Goal: Information Seeking & Learning: Compare options

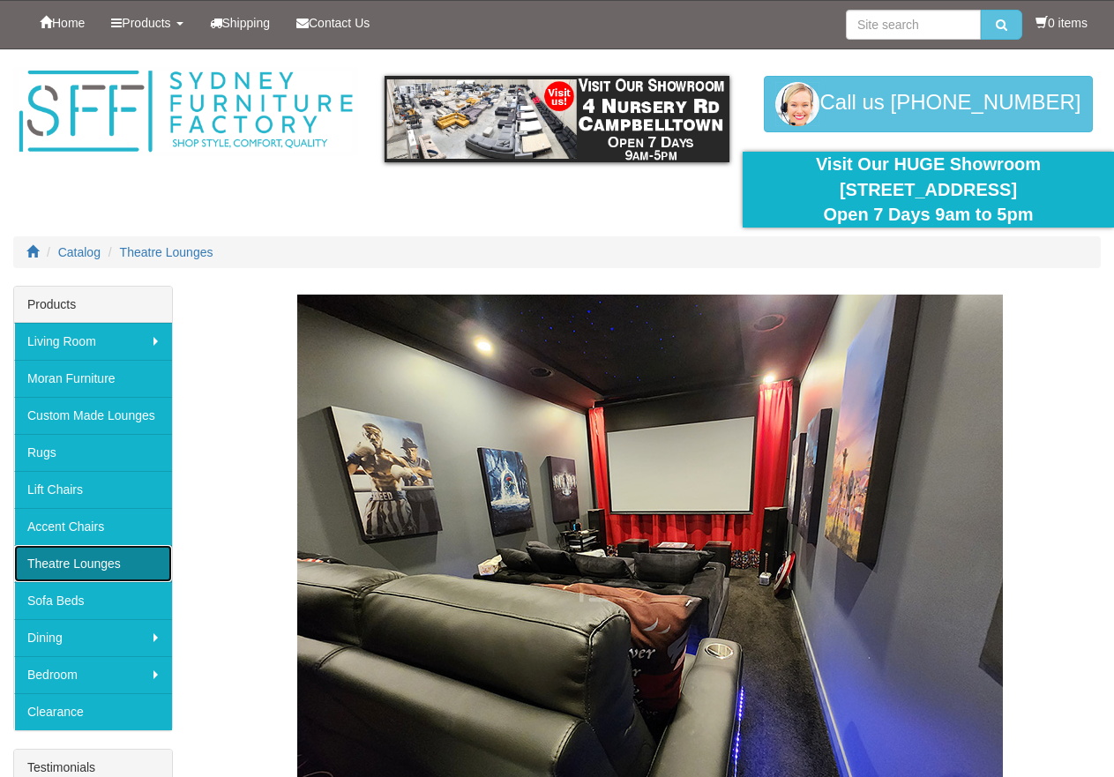
click at [101, 551] on link "Theatre Lounges" at bounding box center [93, 563] width 158 height 37
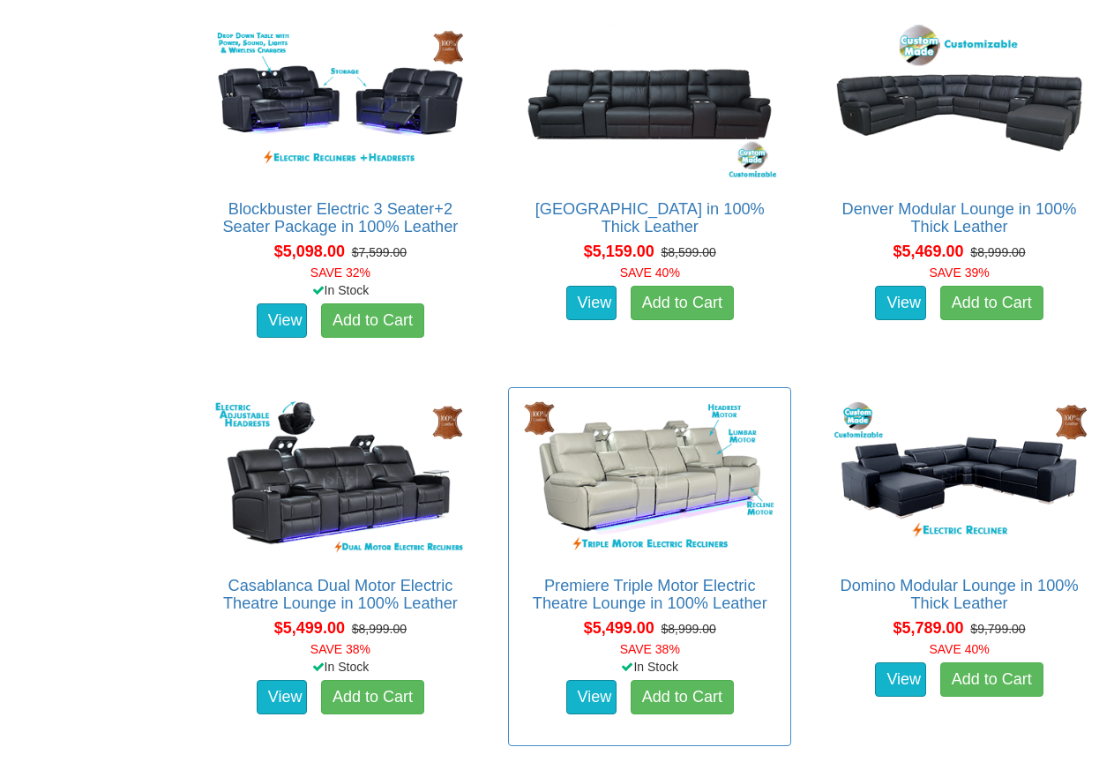
scroll to position [5293, 0]
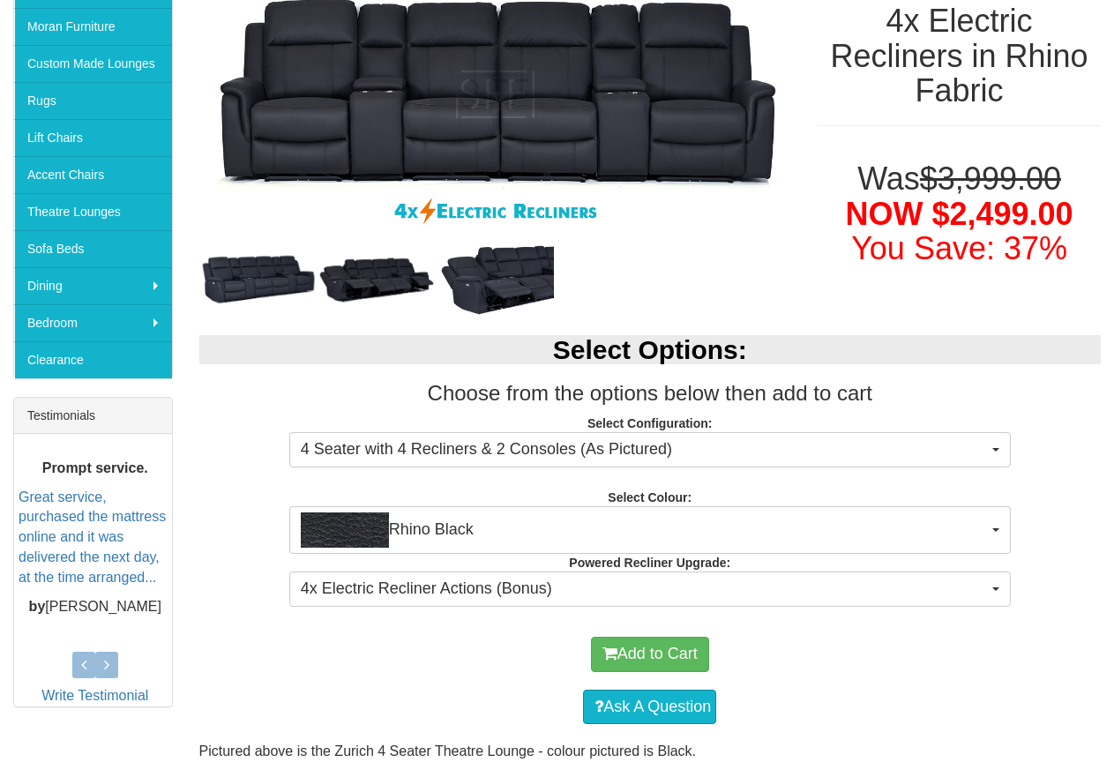
scroll to position [353, 0]
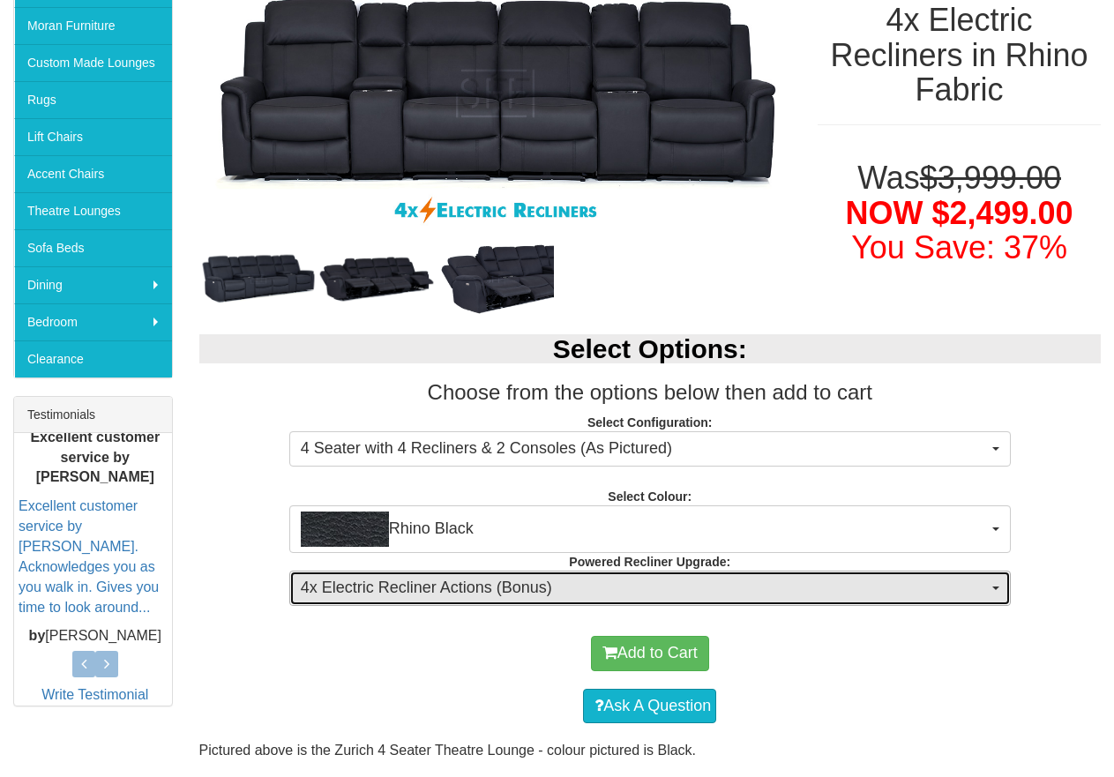
click at [798, 583] on span "4x Electric Recliner Actions (Bonus)" at bounding box center [644, 588] width 687 height 23
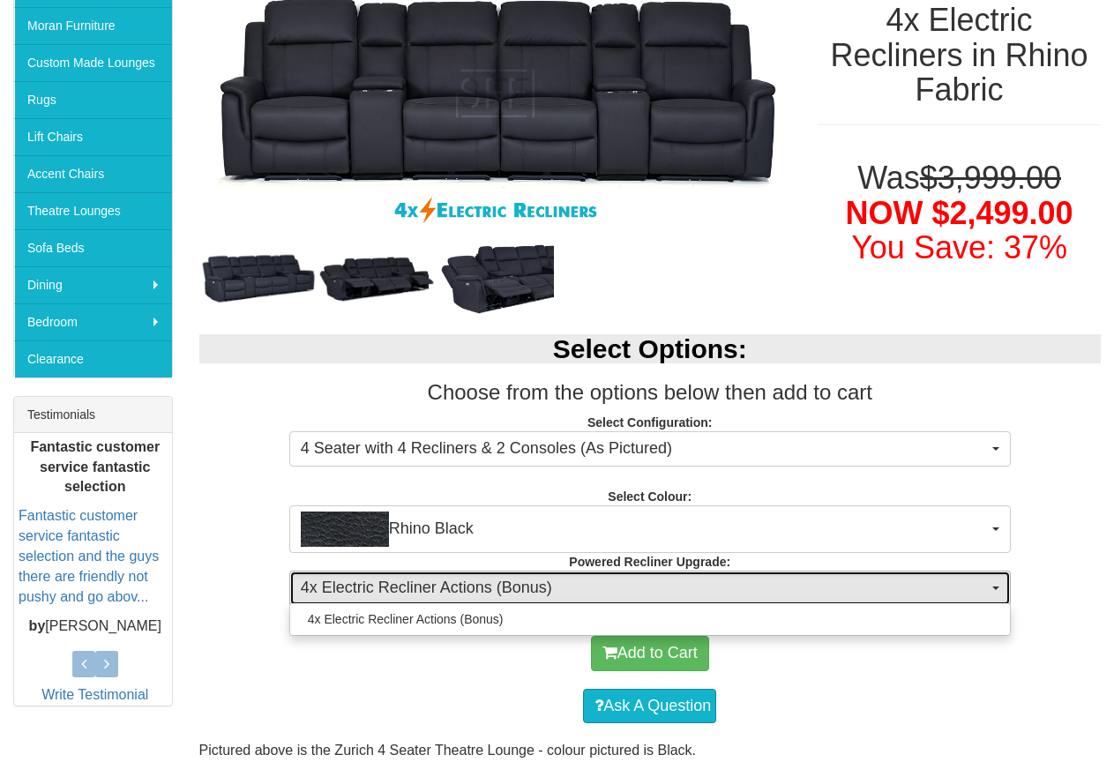
click at [798, 583] on span "4x Electric Recliner Actions (Bonus)" at bounding box center [644, 588] width 687 height 23
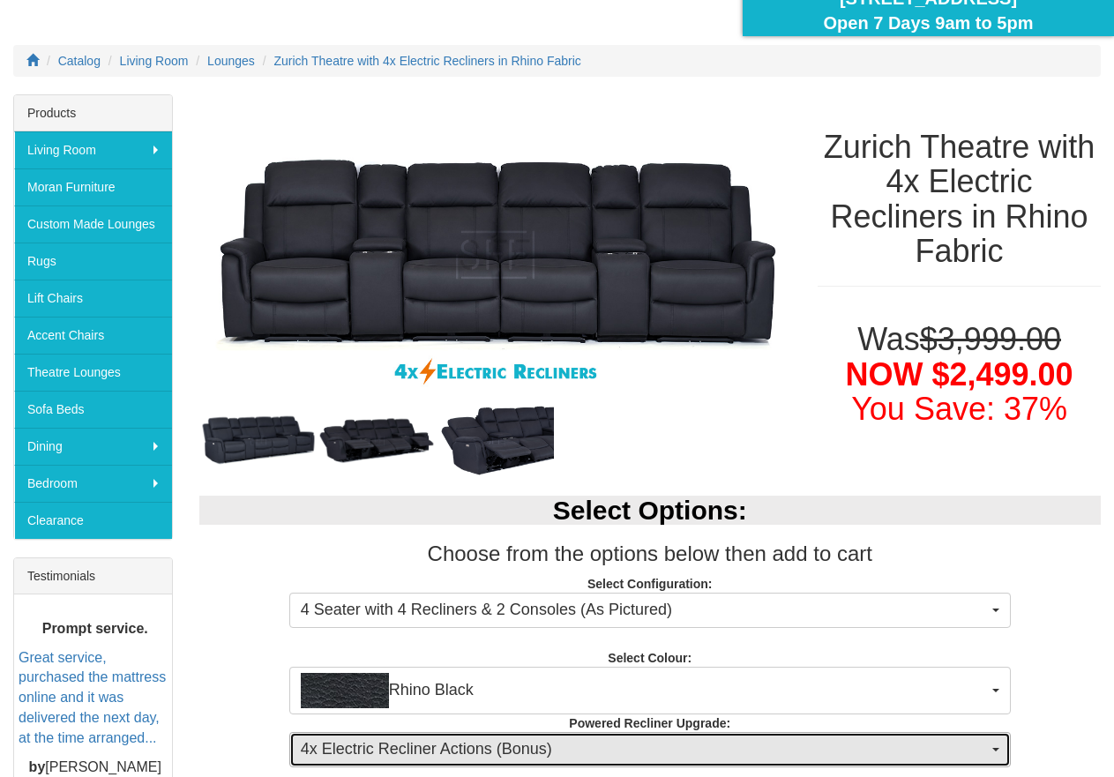
scroll to position [184, 0]
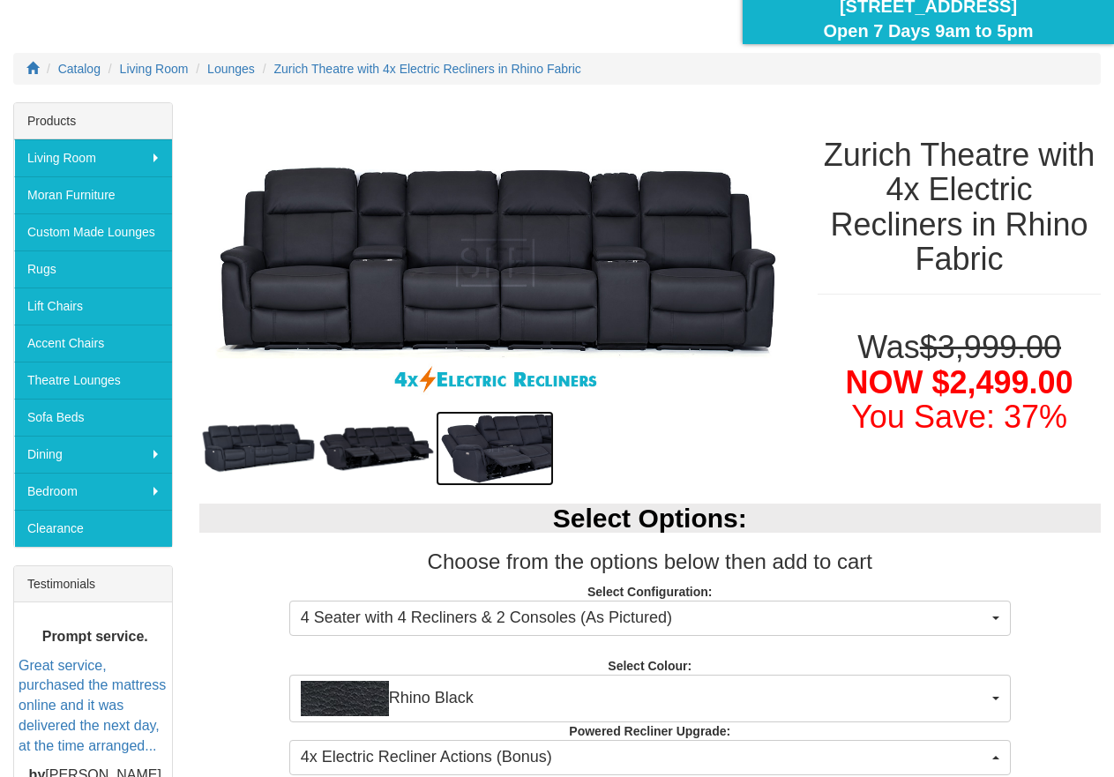
click at [525, 446] on img at bounding box center [495, 448] width 118 height 75
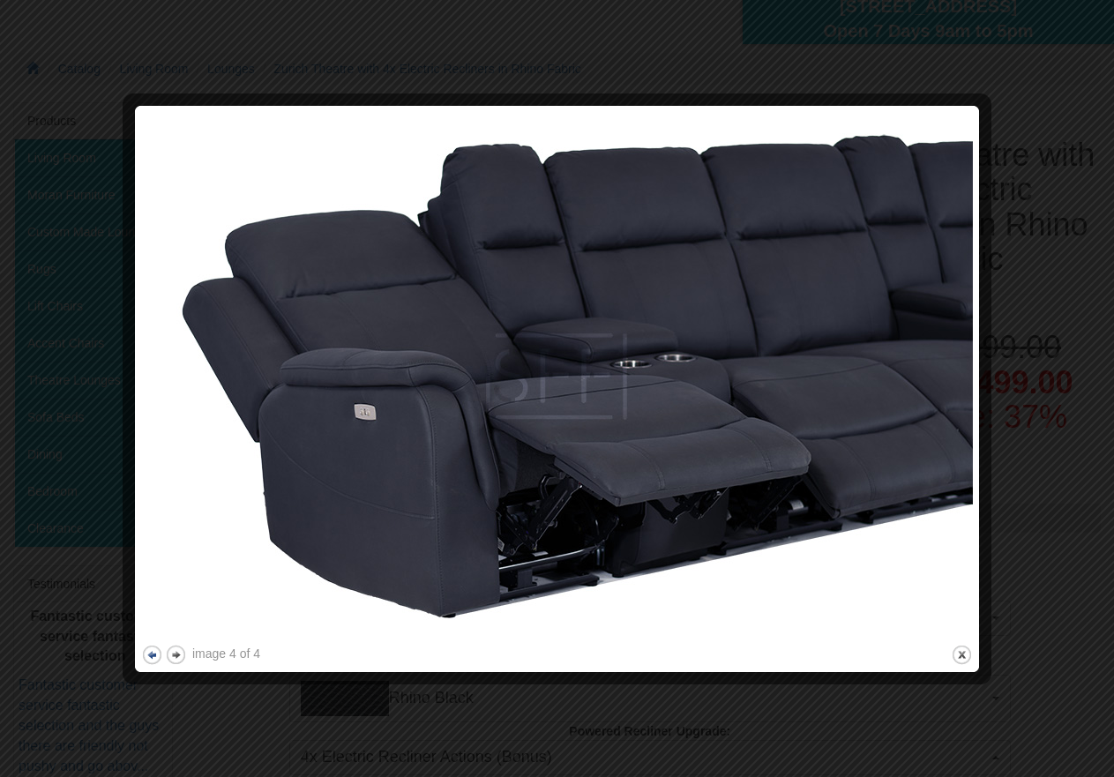
click at [146, 658] on button "previous" at bounding box center [152, 655] width 22 height 22
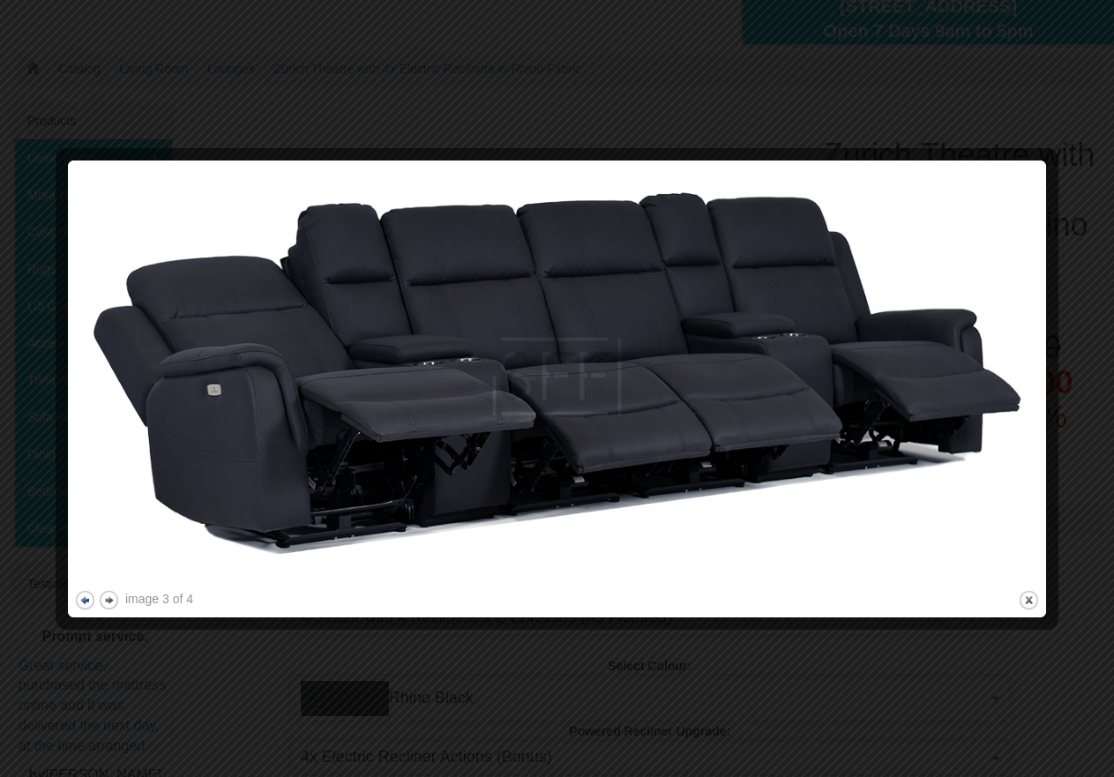
click at [79, 600] on button "previous" at bounding box center [85, 600] width 22 height 22
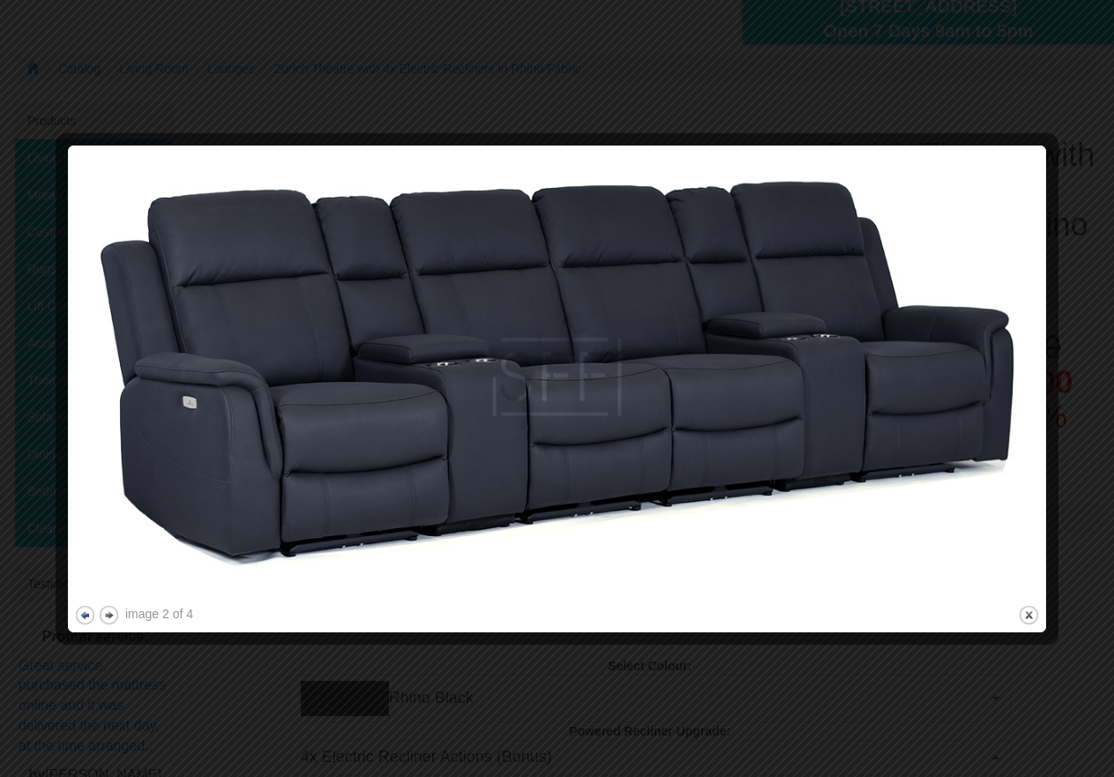
click at [81, 616] on button "previous" at bounding box center [85, 615] width 22 height 22
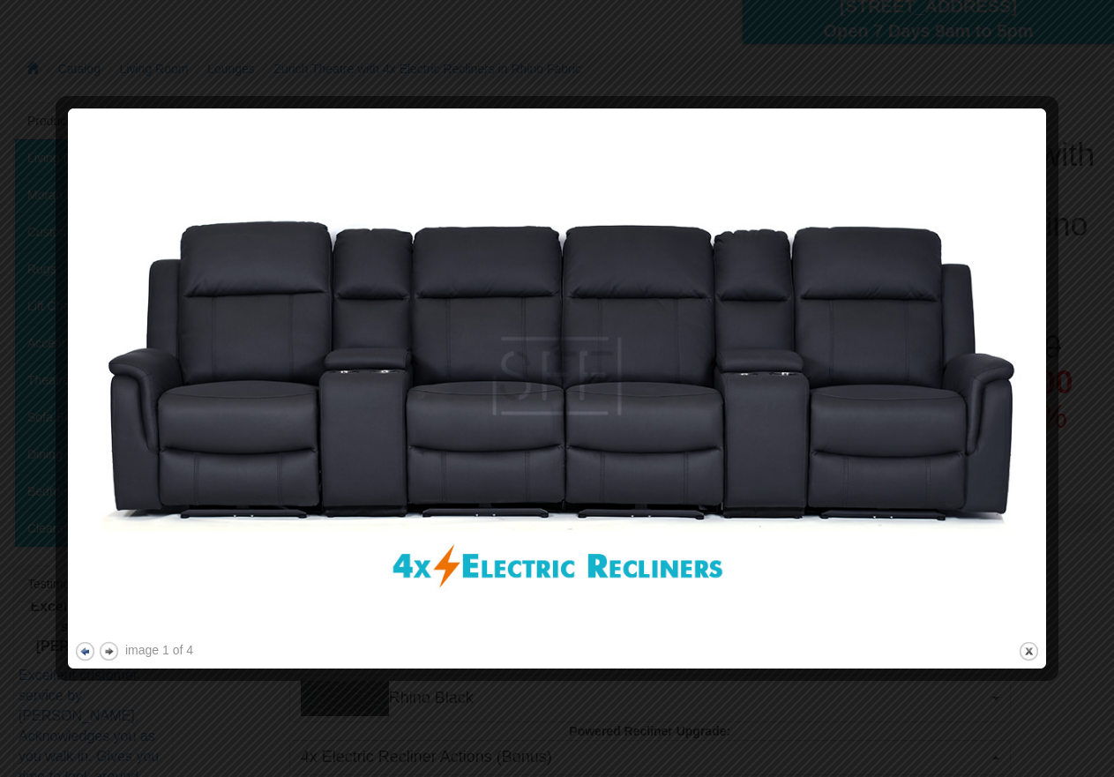
click at [81, 616] on img at bounding box center [557, 376] width 966 height 523
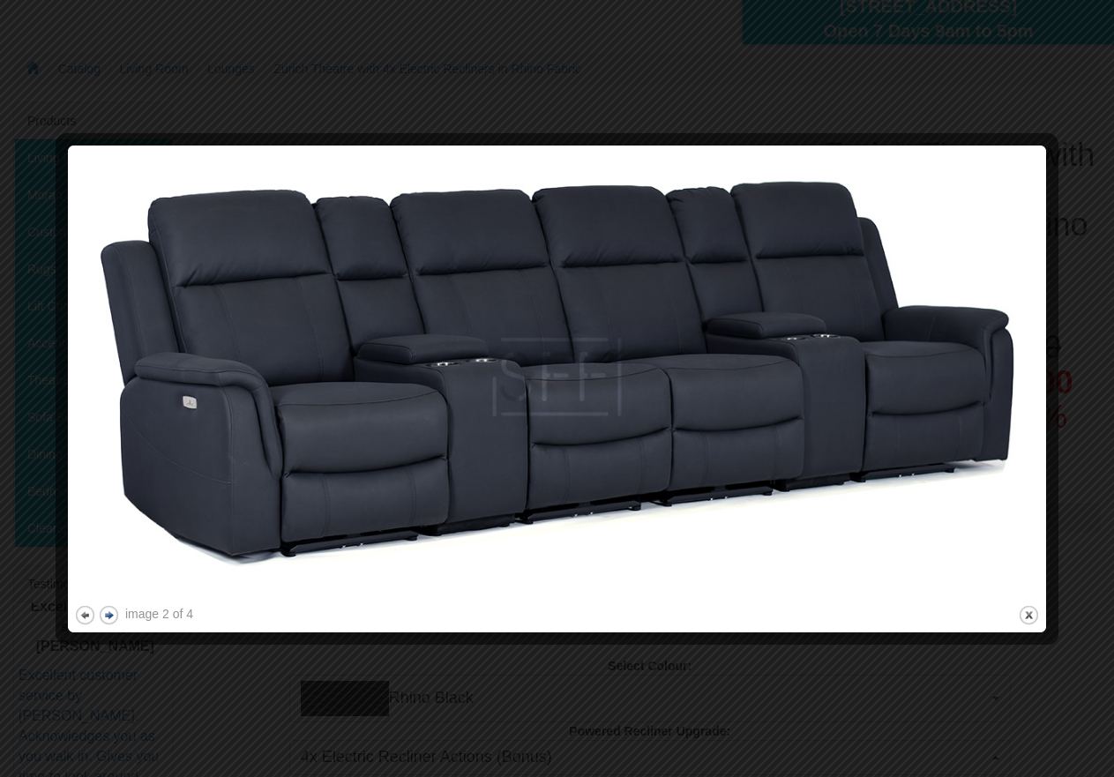
click at [108, 616] on button "next" at bounding box center [109, 615] width 22 height 22
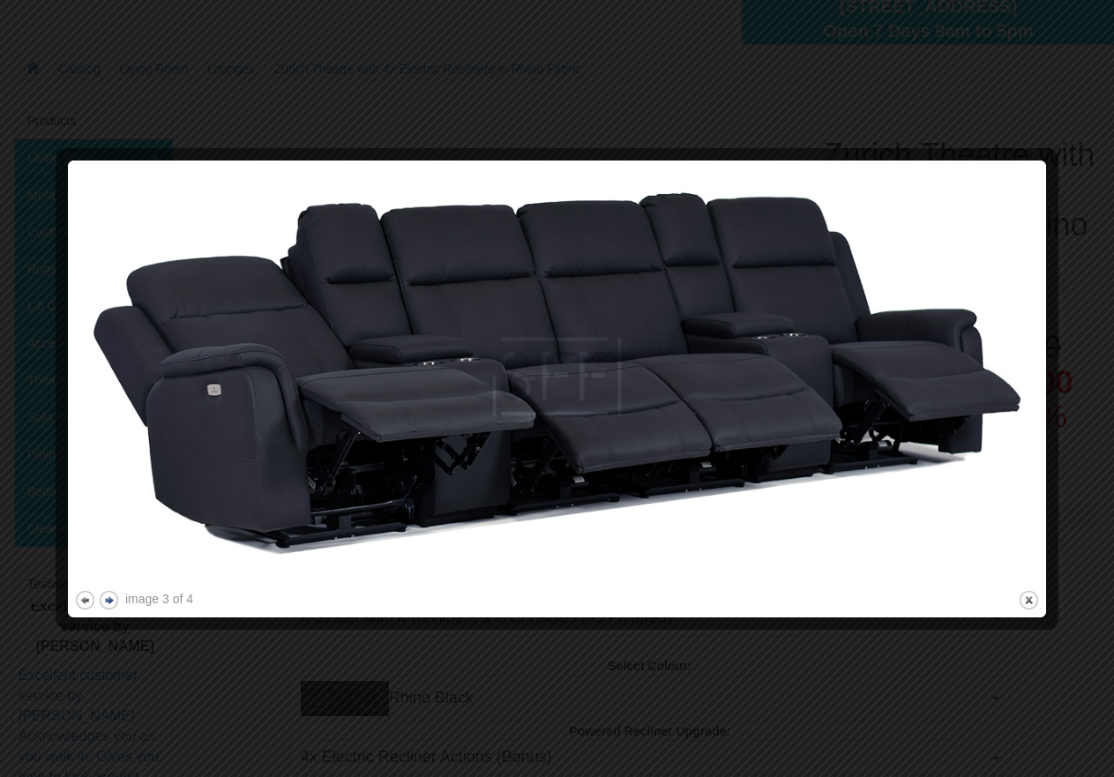
click at [108, 616] on div at bounding box center [557, 620] width 966 height 19
click at [110, 594] on button "next" at bounding box center [109, 600] width 22 height 22
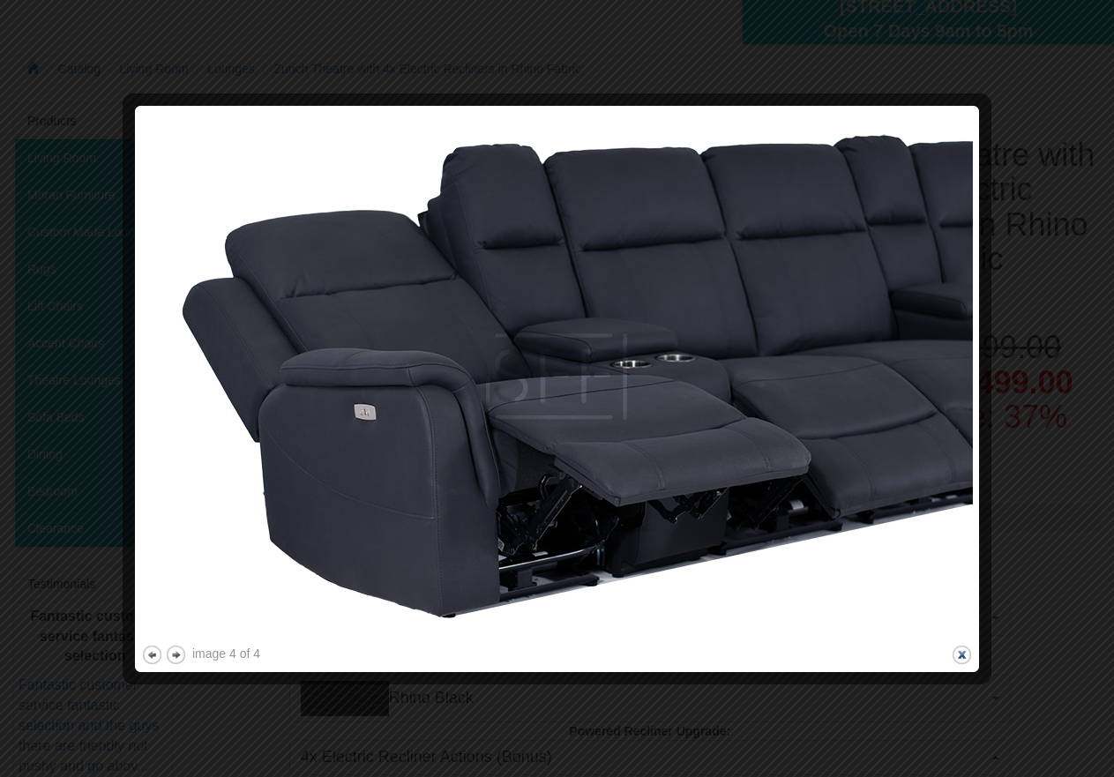
click at [964, 652] on button "close" at bounding box center [962, 655] width 22 height 22
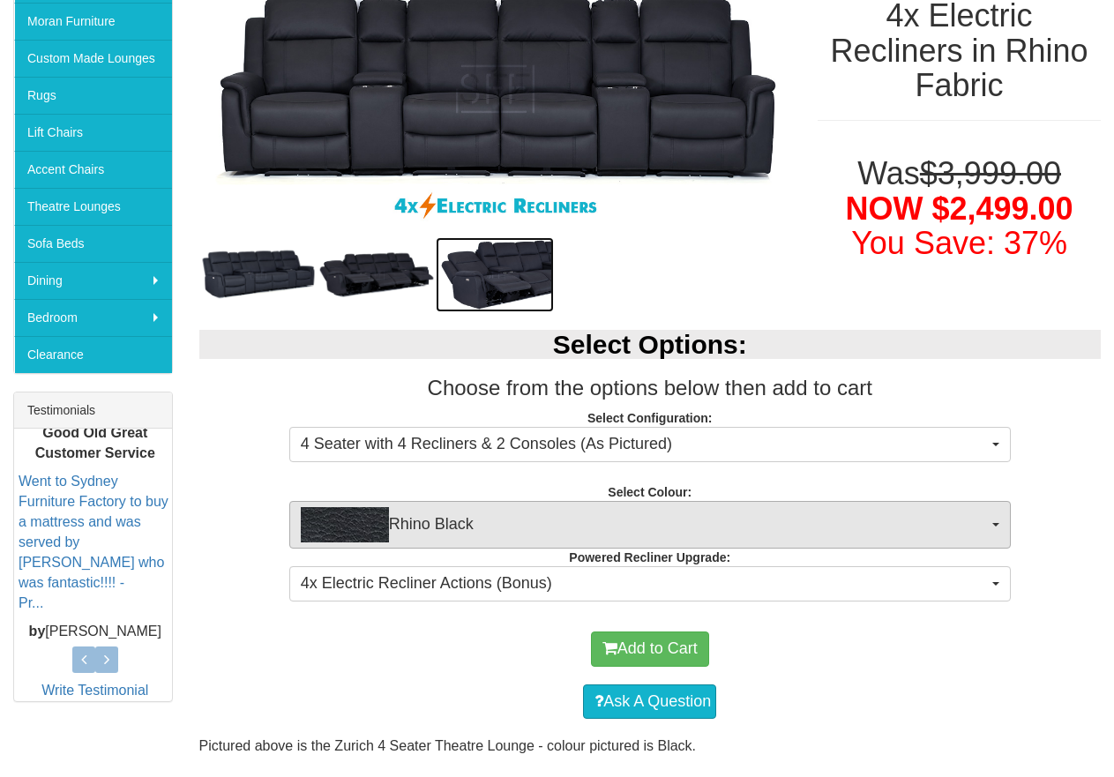
scroll to position [360, 0]
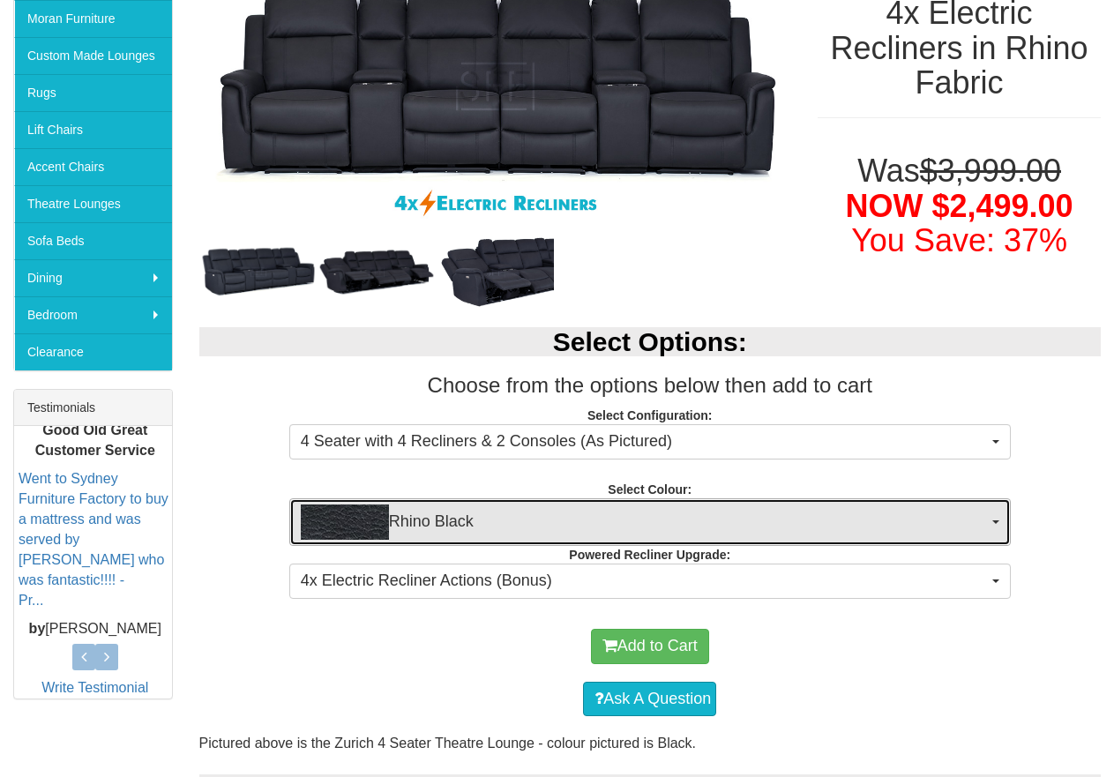
click at [690, 513] on span "Rhino Black" at bounding box center [644, 522] width 687 height 35
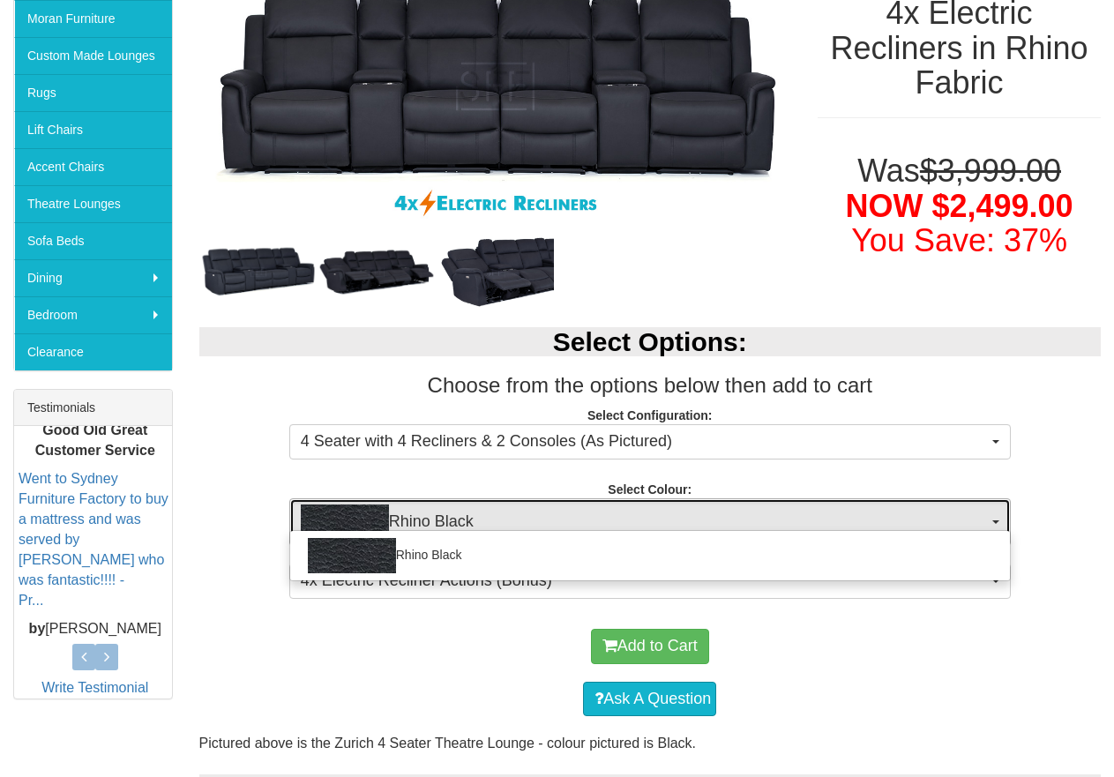
click at [690, 513] on span "Rhino Black" at bounding box center [644, 522] width 687 height 35
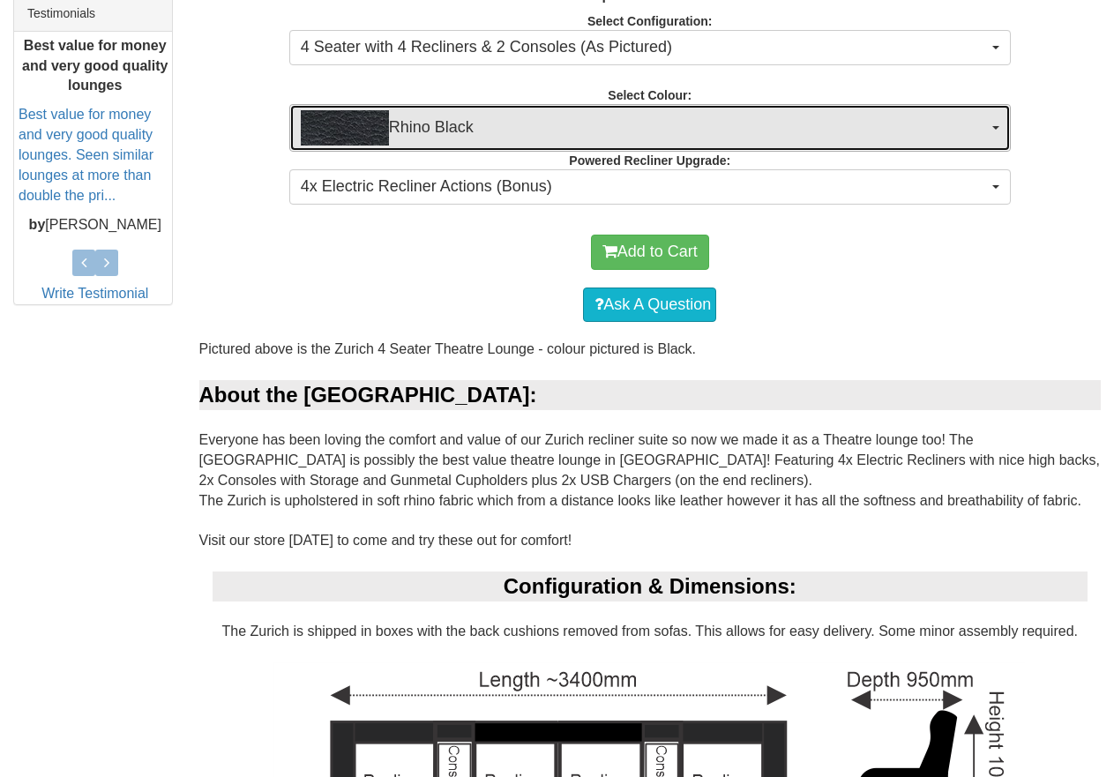
scroll to position [889, 0]
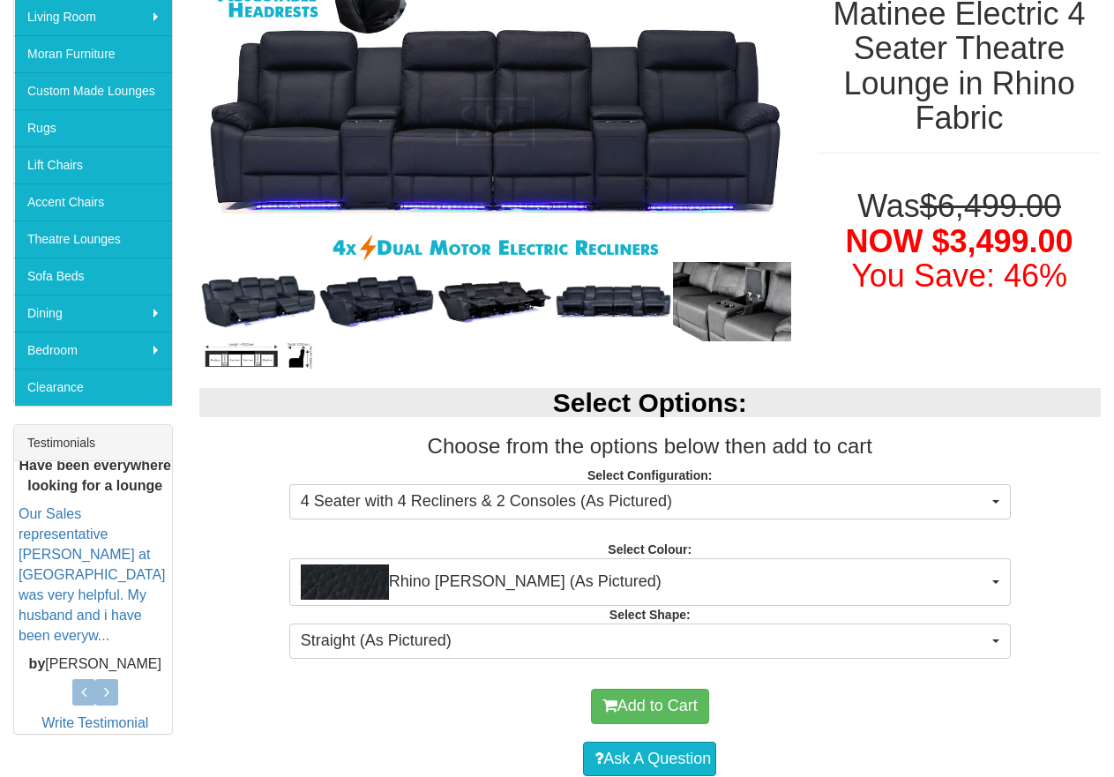
scroll to position [353, 0]
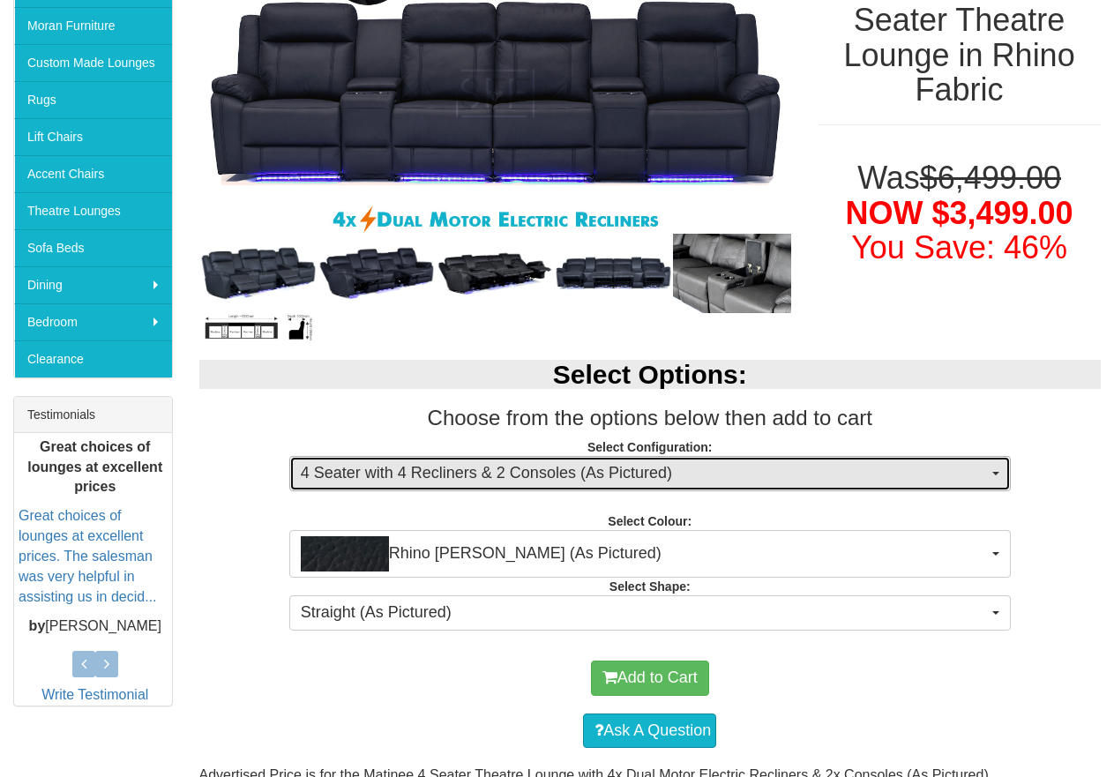
click at [775, 477] on span "4 Seater with 4 Recliners & 2 Consoles (As Pictured)" at bounding box center [644, 473] width 687 height 23
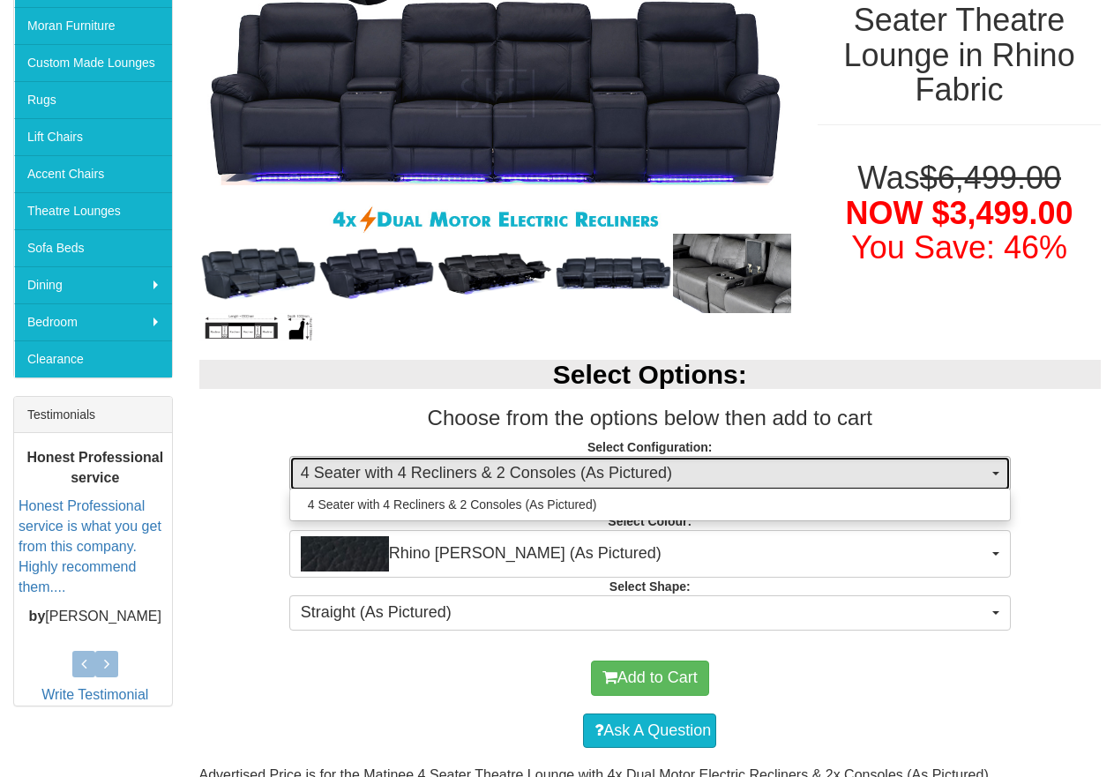
click at [775, 477] on span "4 Seater with 4 Recliners & 2 Consoles (As Pictured)" at bounding box center [644, 473] width 687 height 23
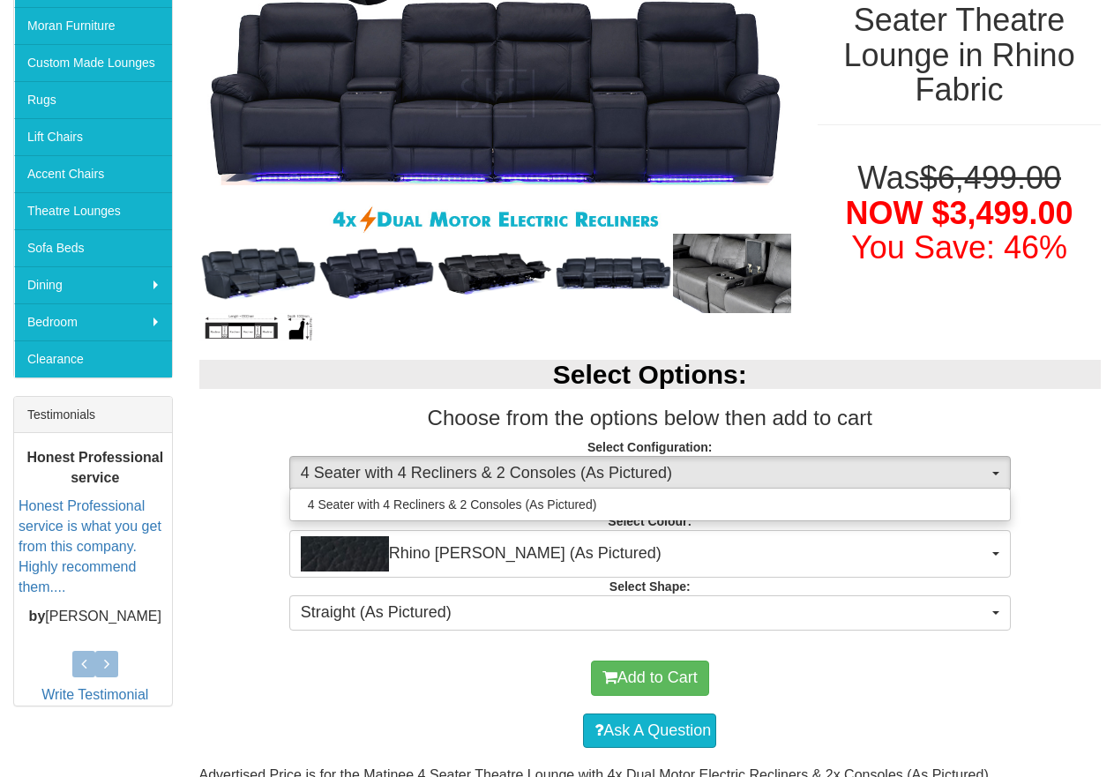
click at [759, 560] on span "Rhino Jett (As Pictured)" at bounding box center [644, 553] width 687 height 35
click at [1077, 466] on p "Select Configuration: 4 Seater with 4 Recliners & 2 Consoles (As Pictured) 4 Se…" at bounding box center [650, 462] width 903 height 48
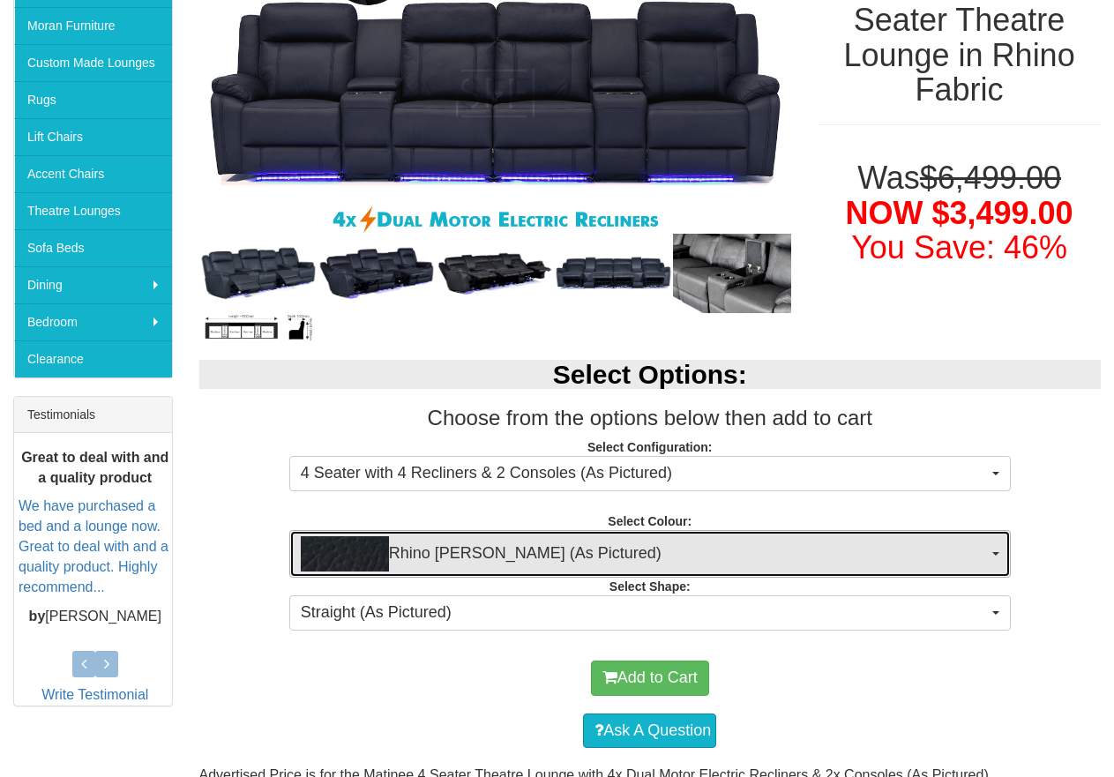
click at [760, 543] on span "Rhino Jett (As Pictured)" at bounding box center [644, 553] width 687 height 35
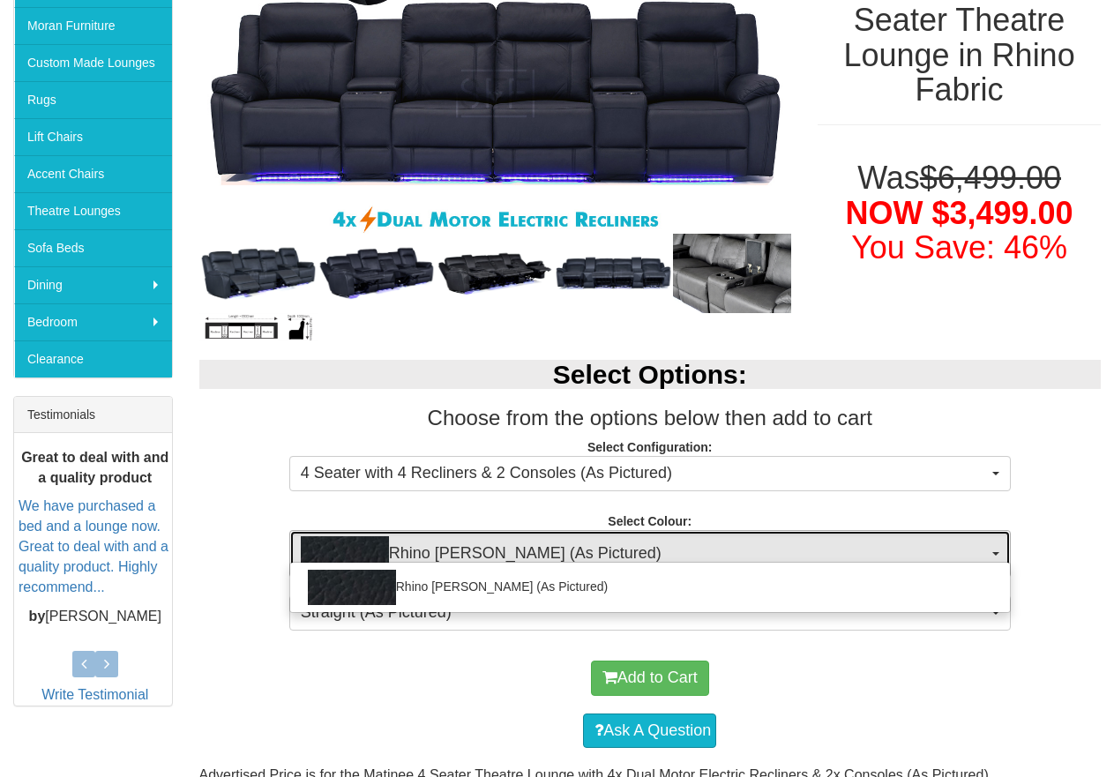
click at [760, 543] on span "Rhino Jett (As Pictured)" at bounding box center [644, 553] width 687 height 35
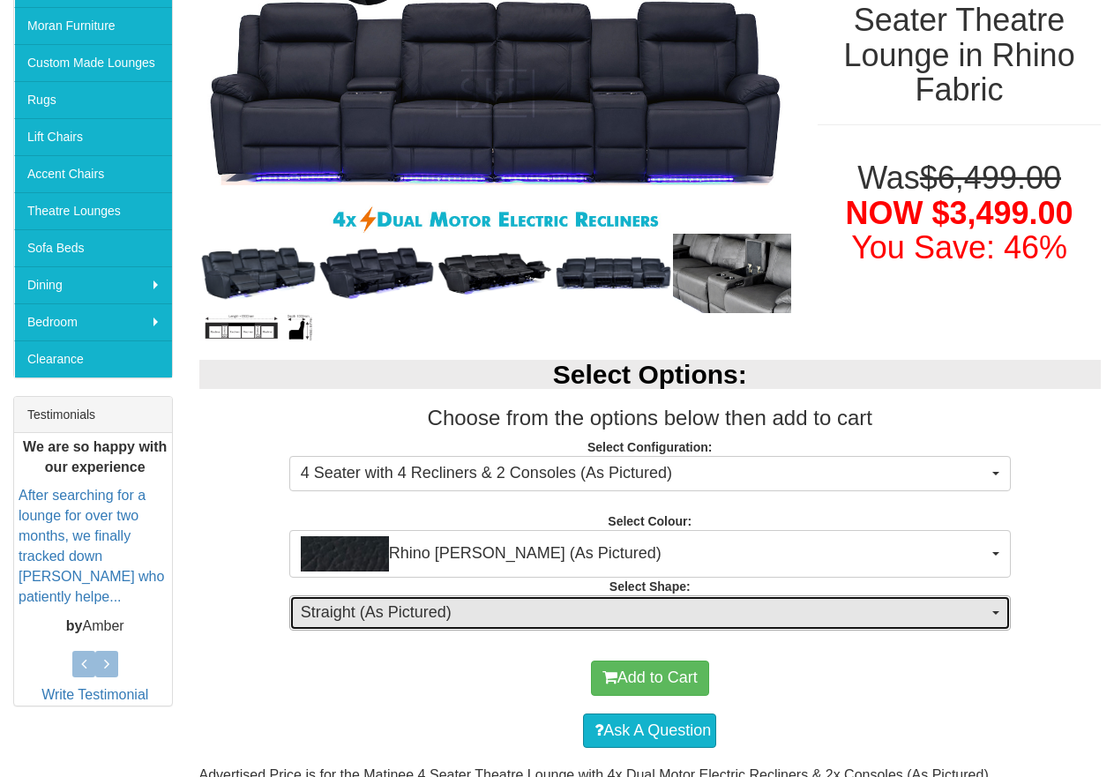
click at [726, 604] on span "Straight (As Pictured)" at bounding box center [644, 613] width 687 height 23
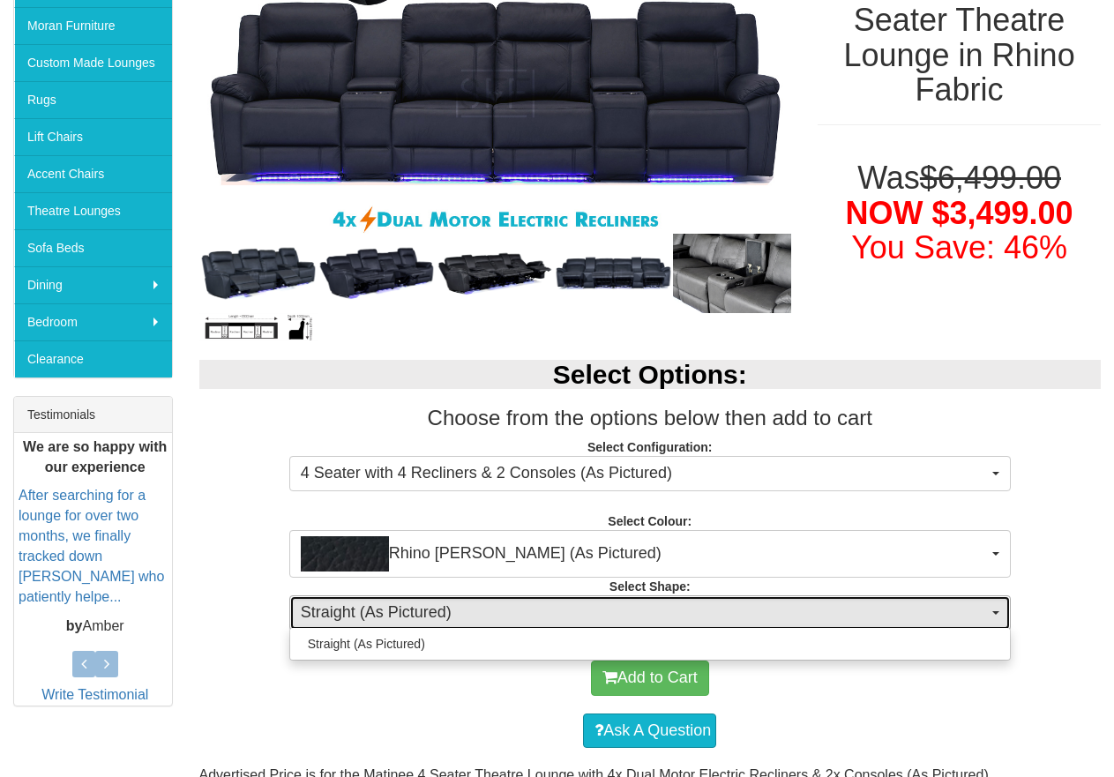
click at [726, 604] on span "Straight (As Pictured)" at bounding box center [644, 613] width 687 height 23
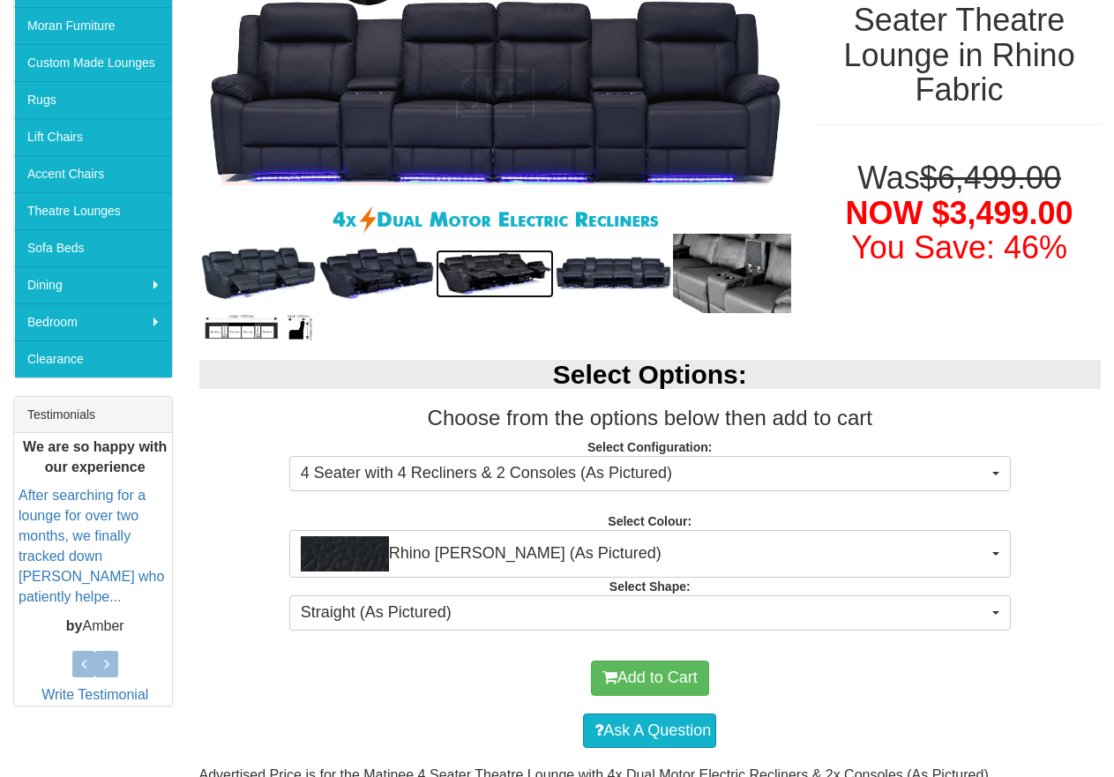
click at [499, 280] on img at bounding box center [495, 274] width 118 height 49
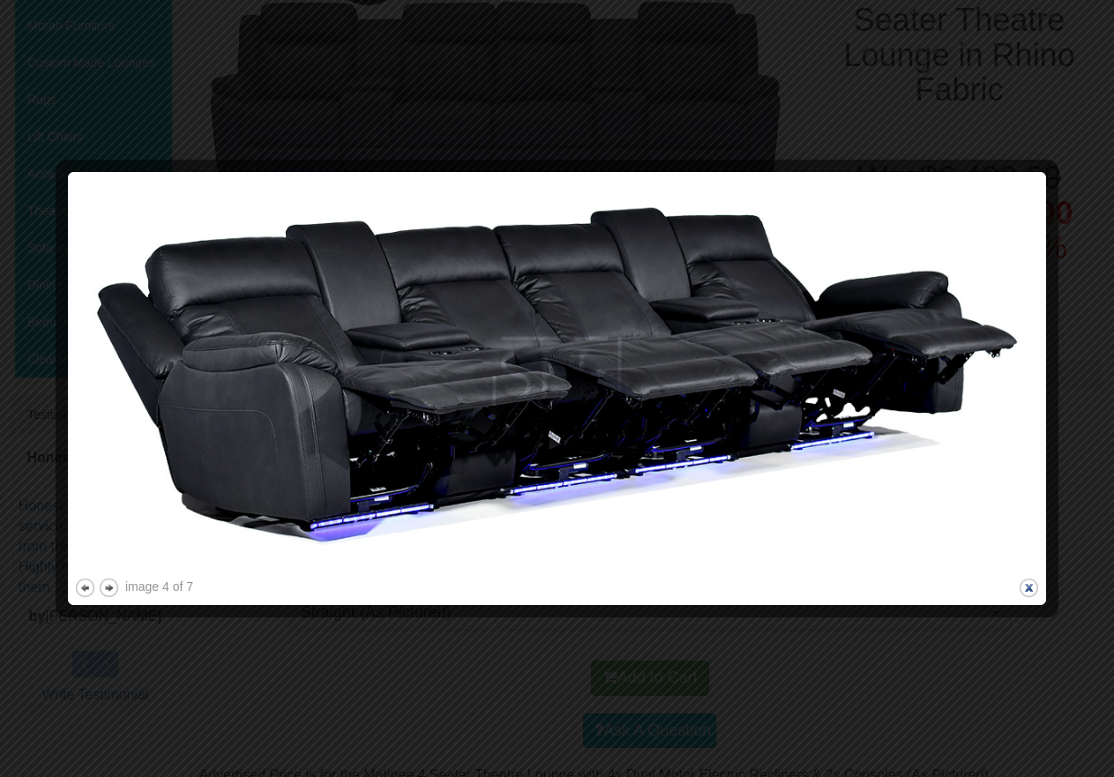
click at [1023, 589] on button "close" at bounding box center [1029, 588] width 22 height 22
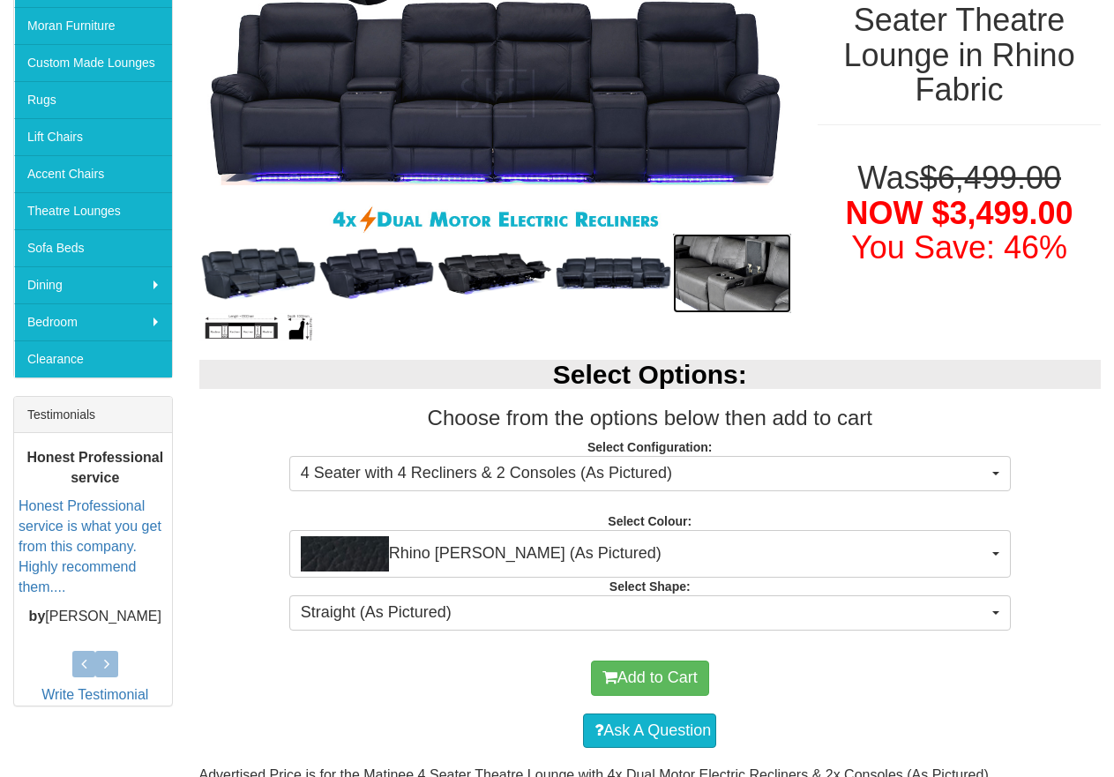
click at [705, 273] on img at bounding box center [732, 273] width 118 height 79
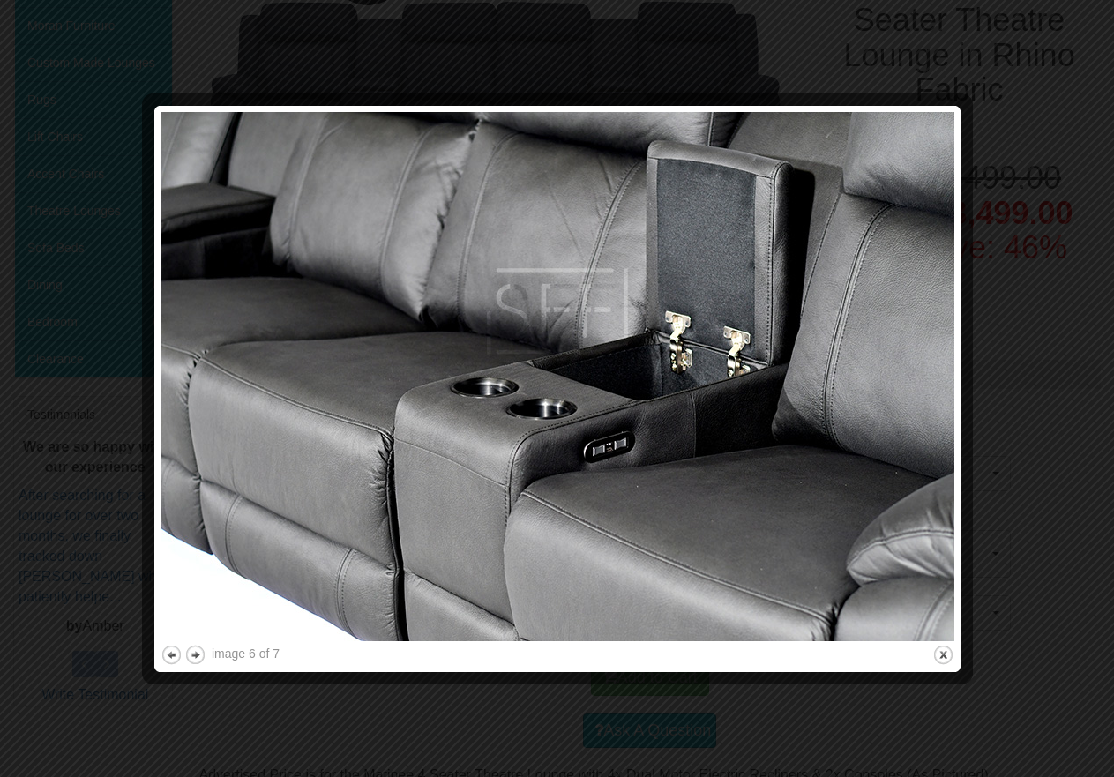
click at [326, 59] on div at bounding box center [557, 388] width 1114 height 777
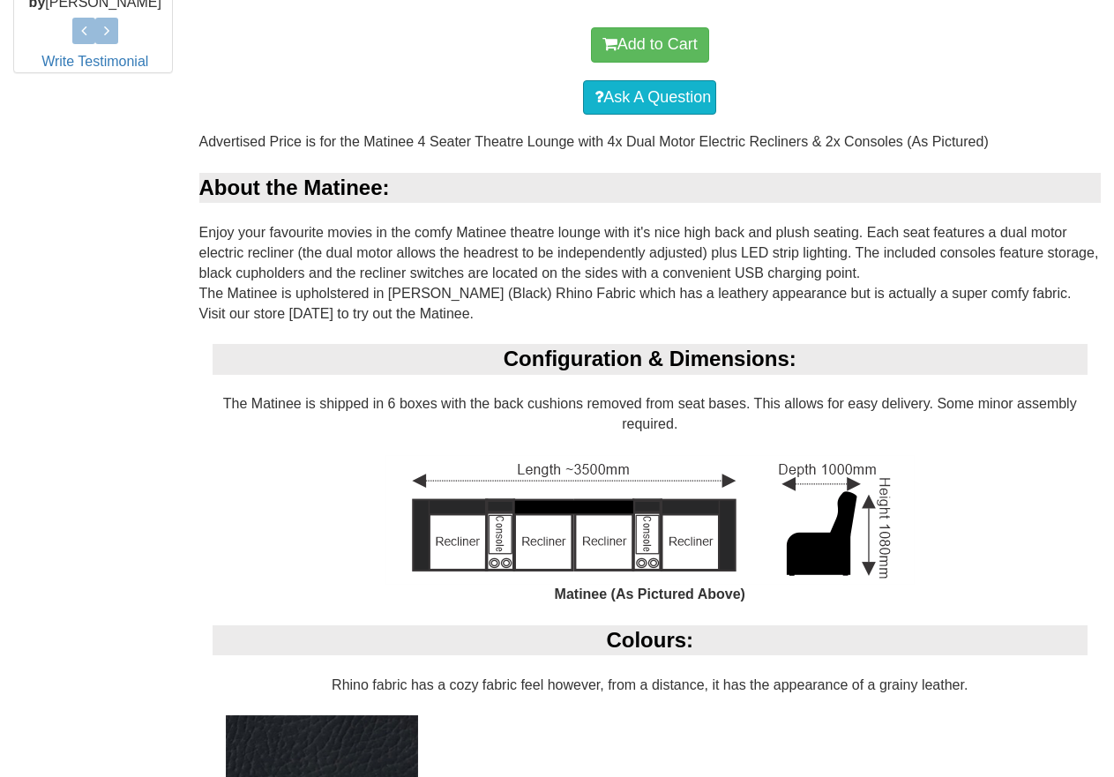
scroll to position [1147, 0]
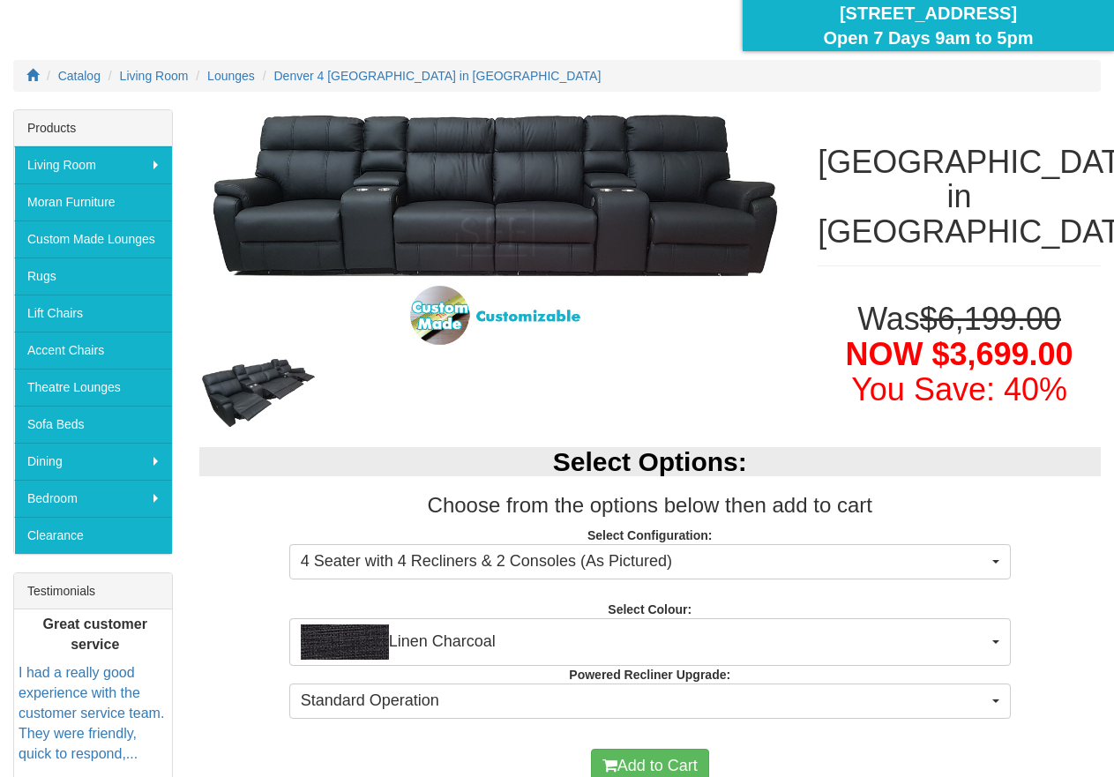
scroll to position [88, 0]
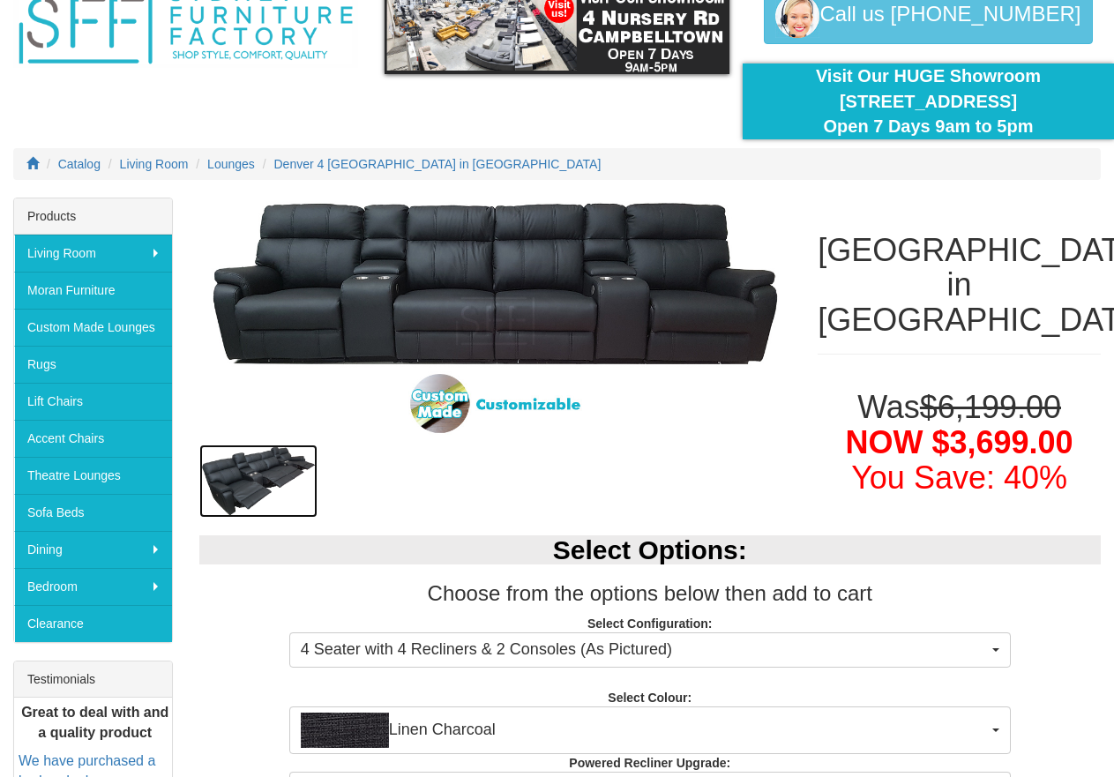
click at [297, 468] on img at bounding box center [258, 482] width 118 height 74
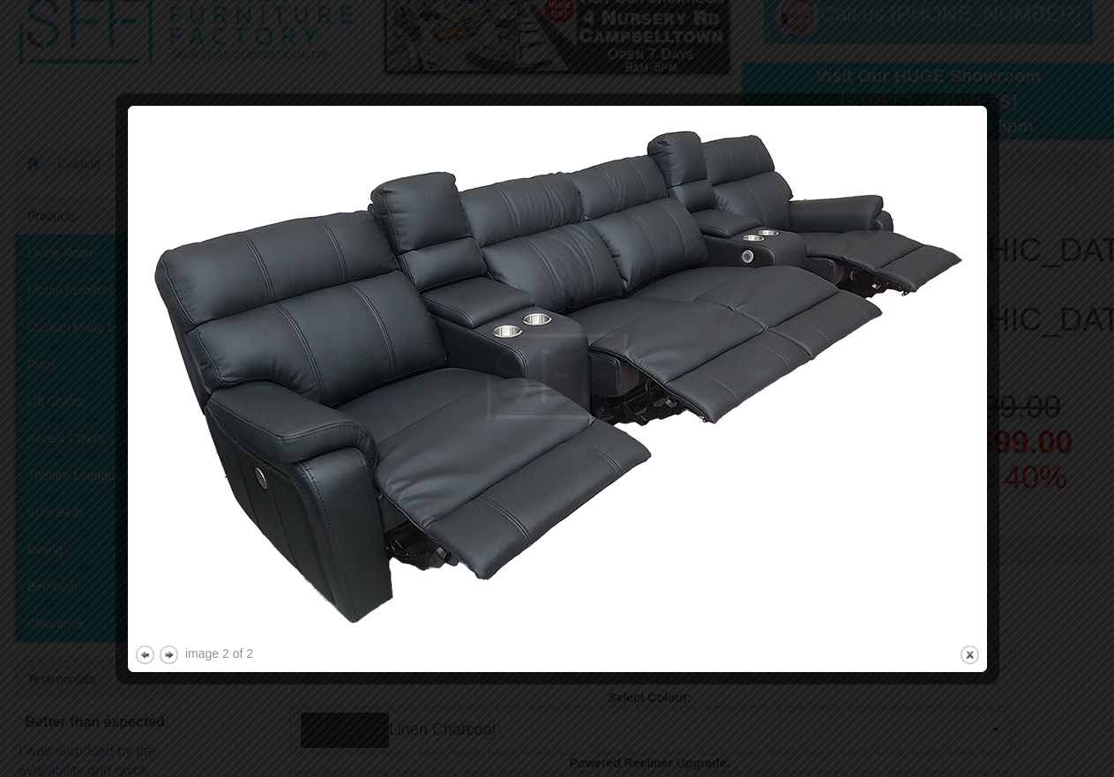
click at [237, 32] on div at bounding box center [557, 388] width 1114 height 777
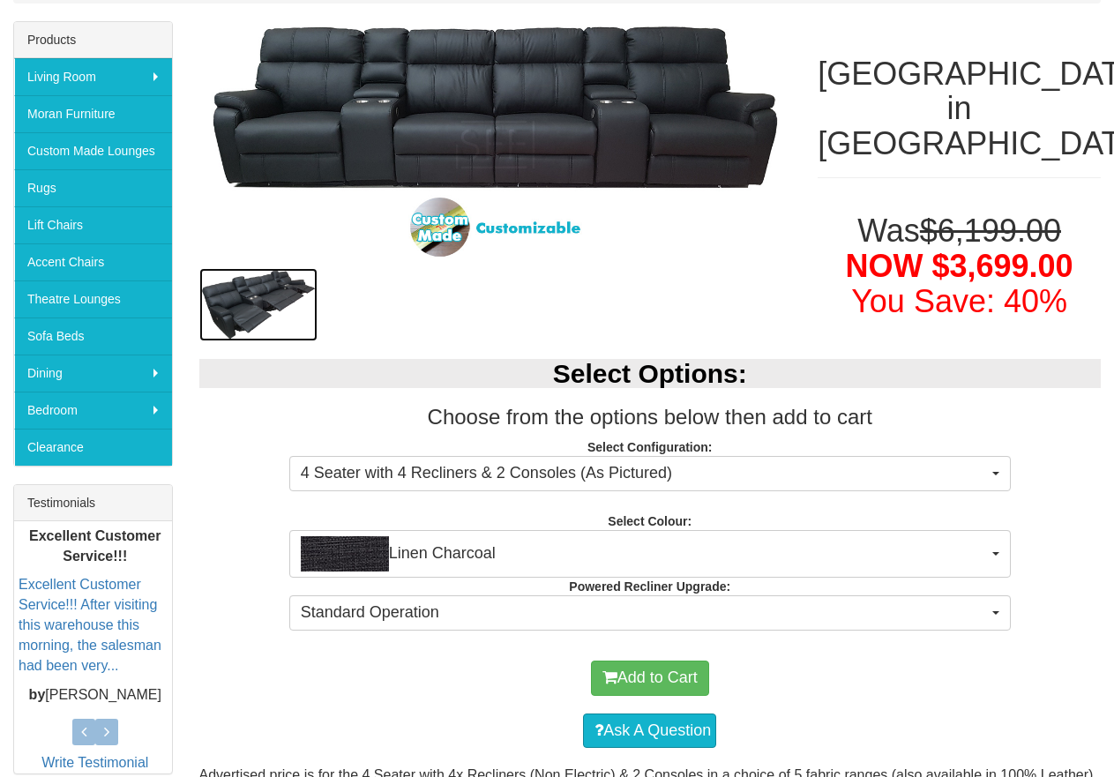
scroll to position [353, 0]
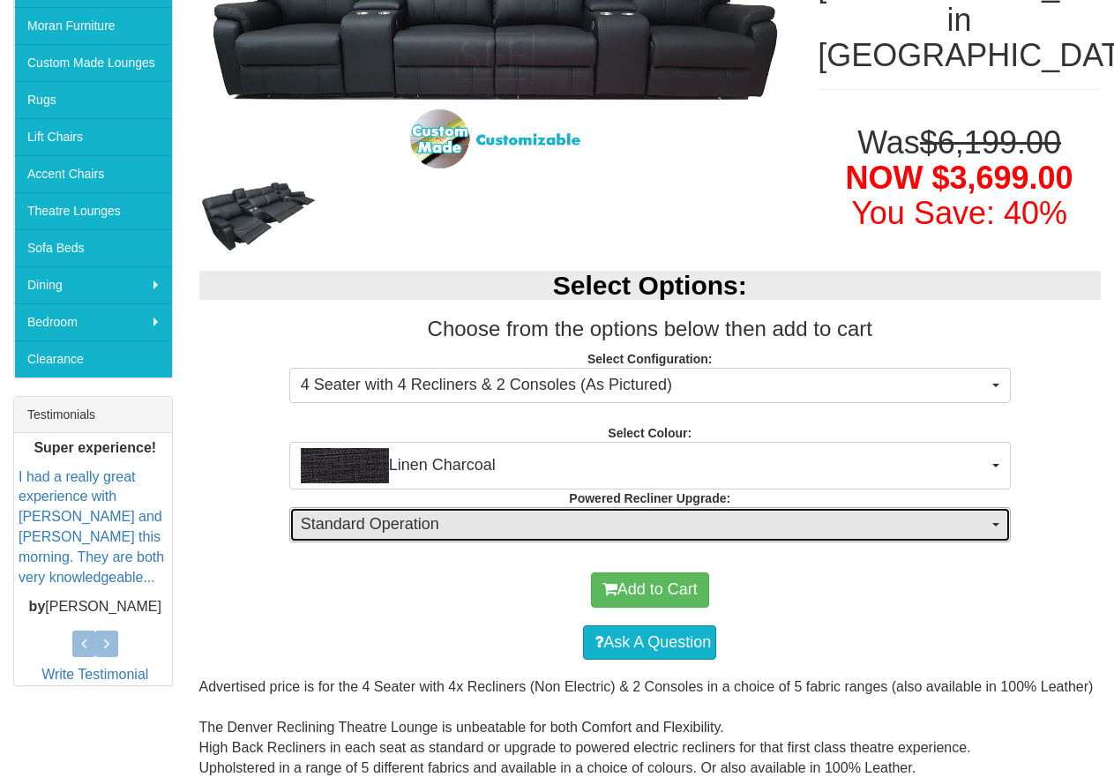
click at [683, 530] on span "Standard Operation" at bounding box center [644, 524] width 687 height 23
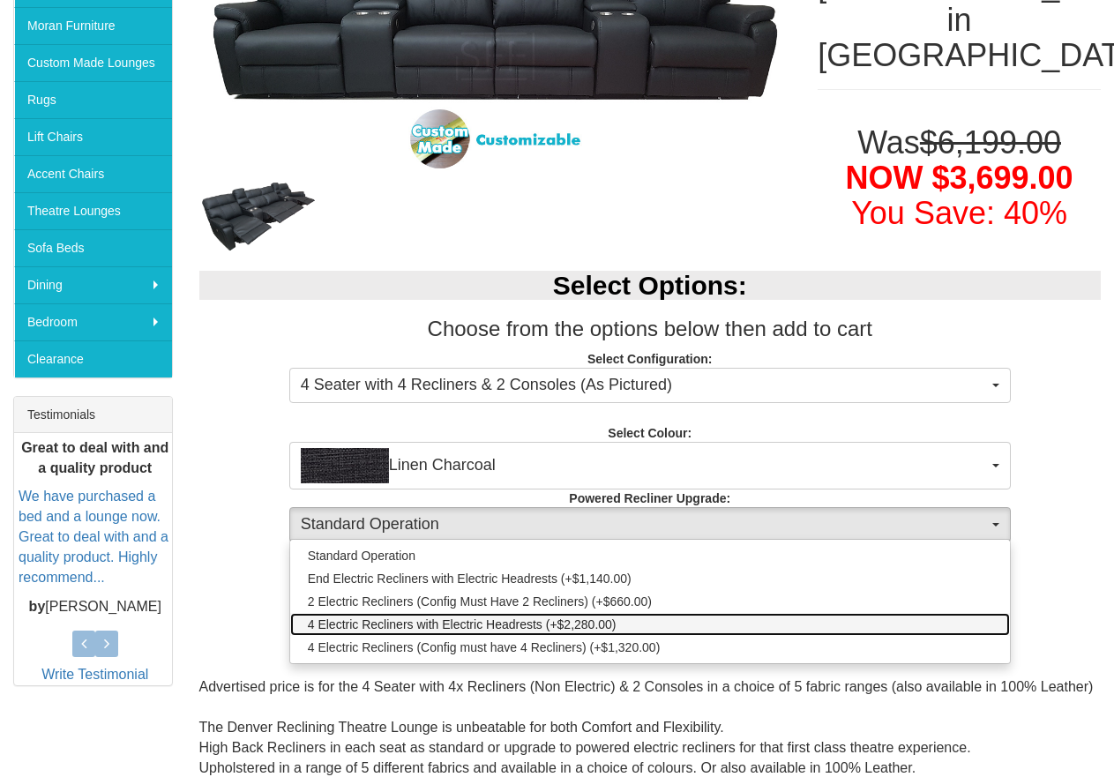
click at [490, 625] on span "4 Electric Recliners with Electric Headrests (+$2,280.00)" at bounding box center [462, 625] width 309 height 18
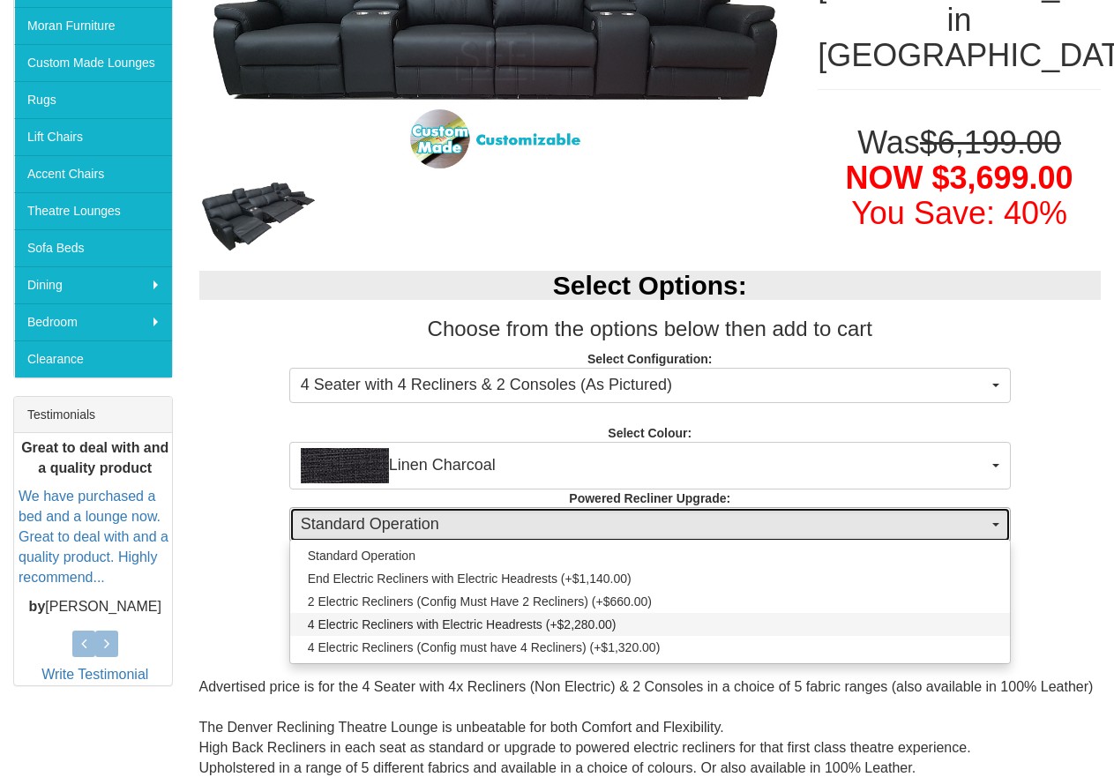
select select "1995"
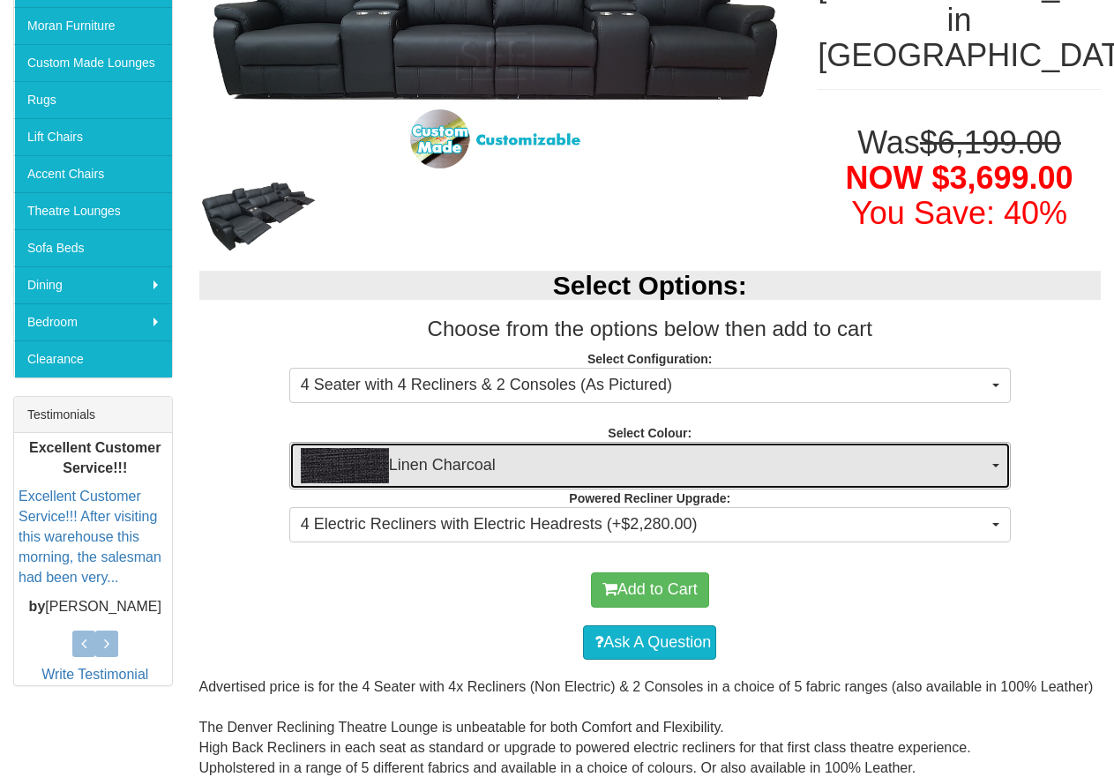
click at [683, 450] on span "Linen Charcoal" at bounding box center [644, 465] width 687 height 35
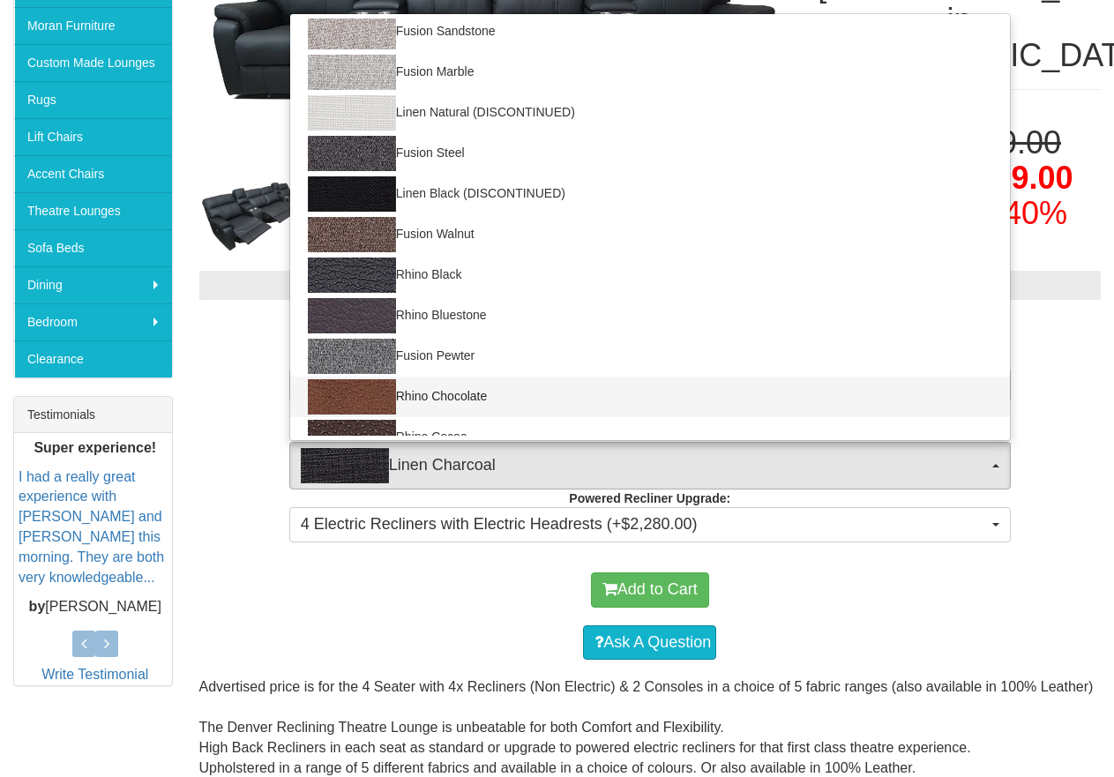
scroll to position [0, 0]
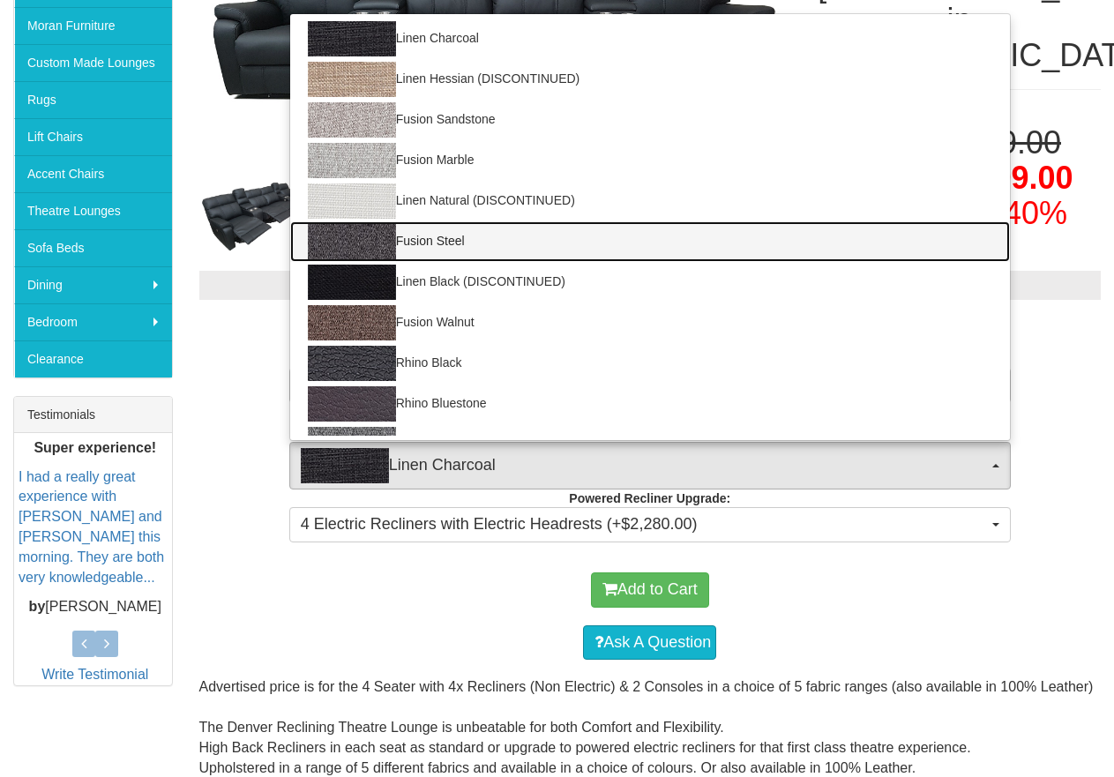
click at [420, 239] on link "Fusion Steel" at bounding box center [650, 241] width 720 height 41
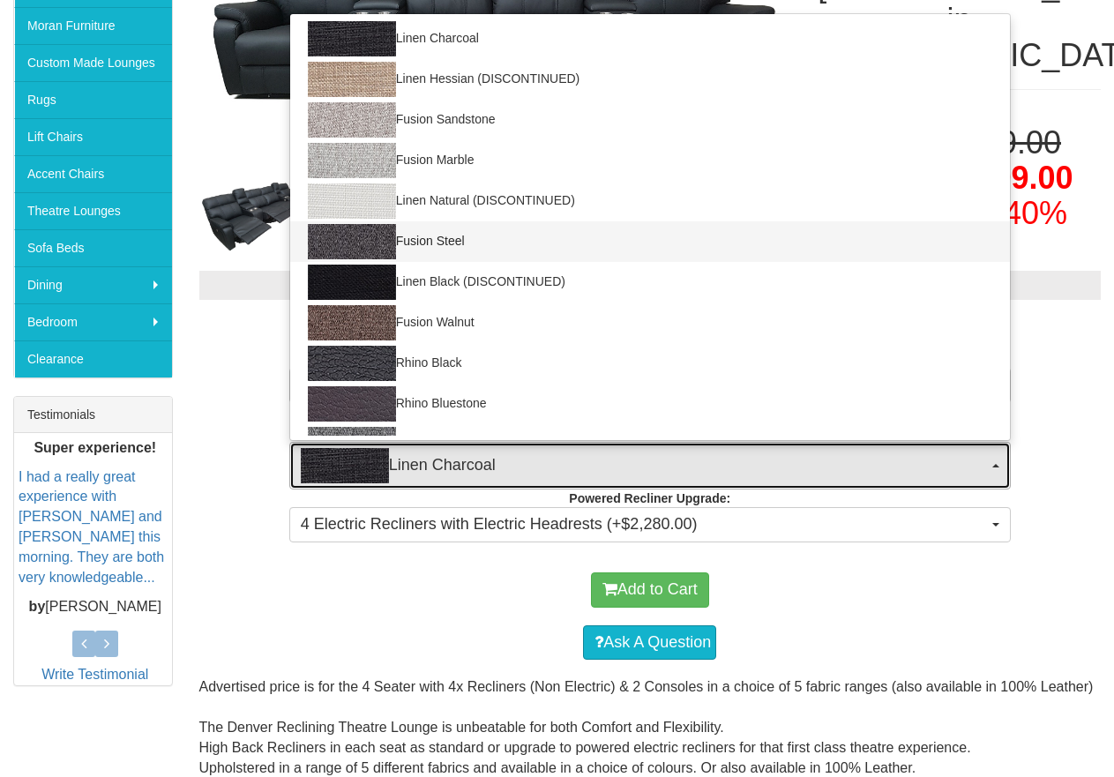
select select "1422"
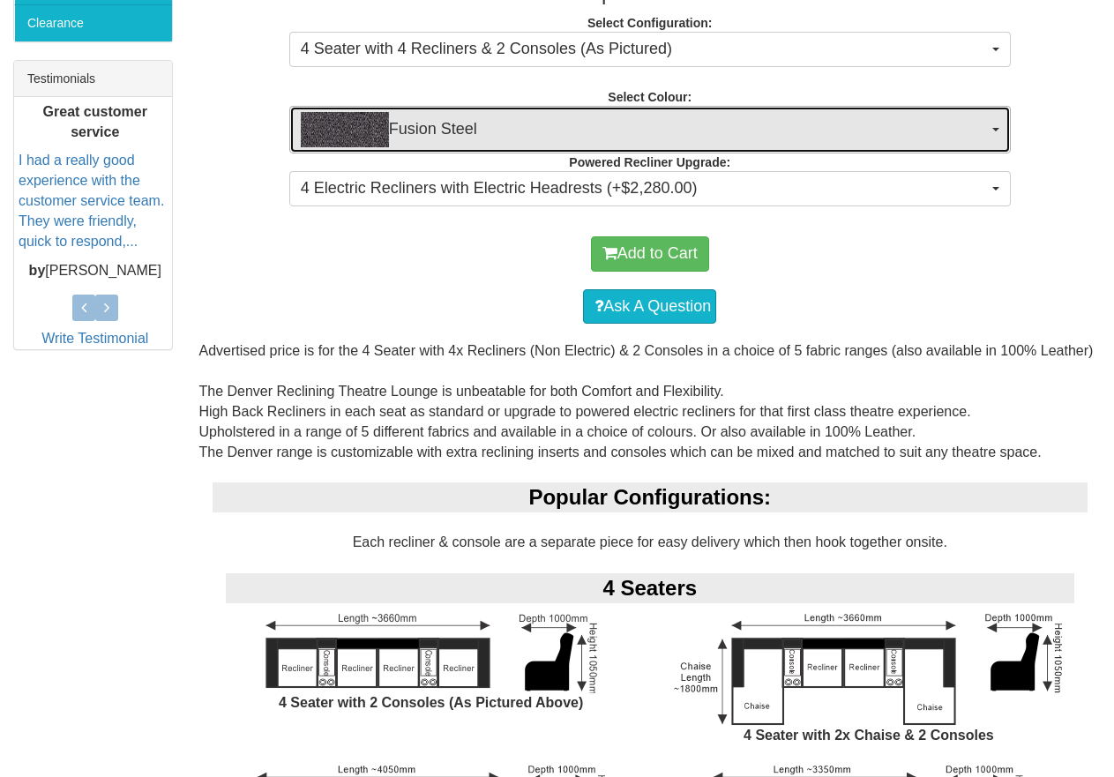
scroll to position [794, 0]
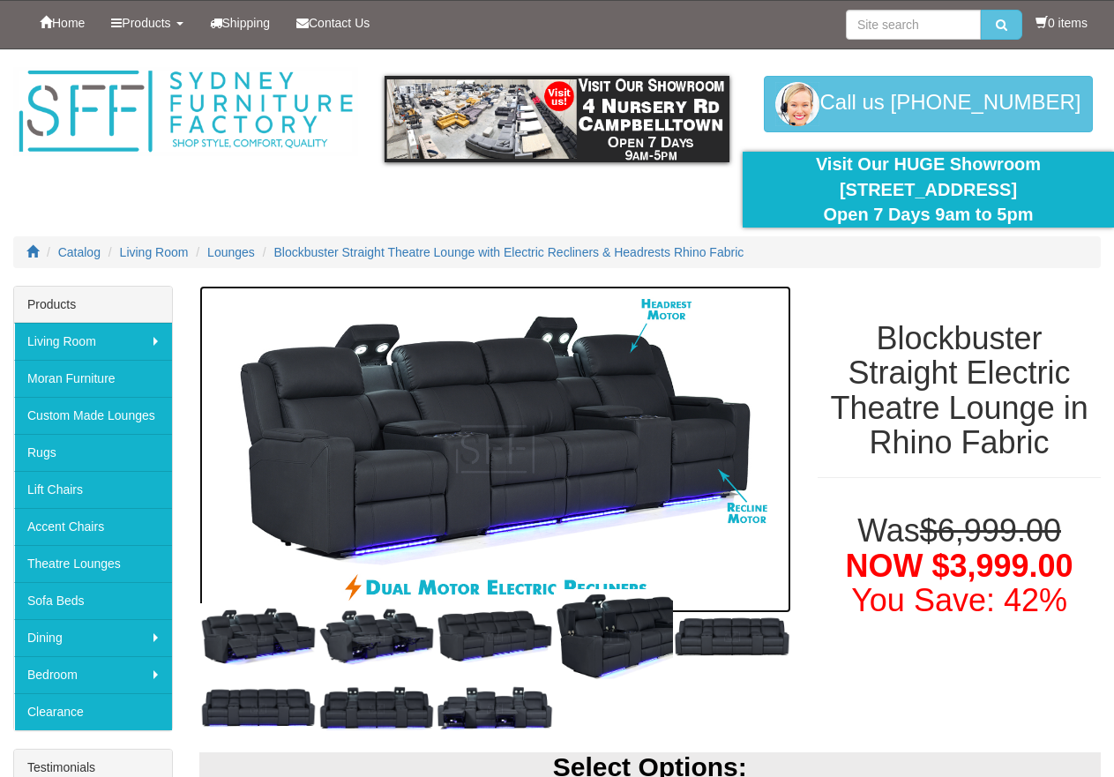
click at [611, 439] on img at bounding box center [495, 450] width 593 height 328
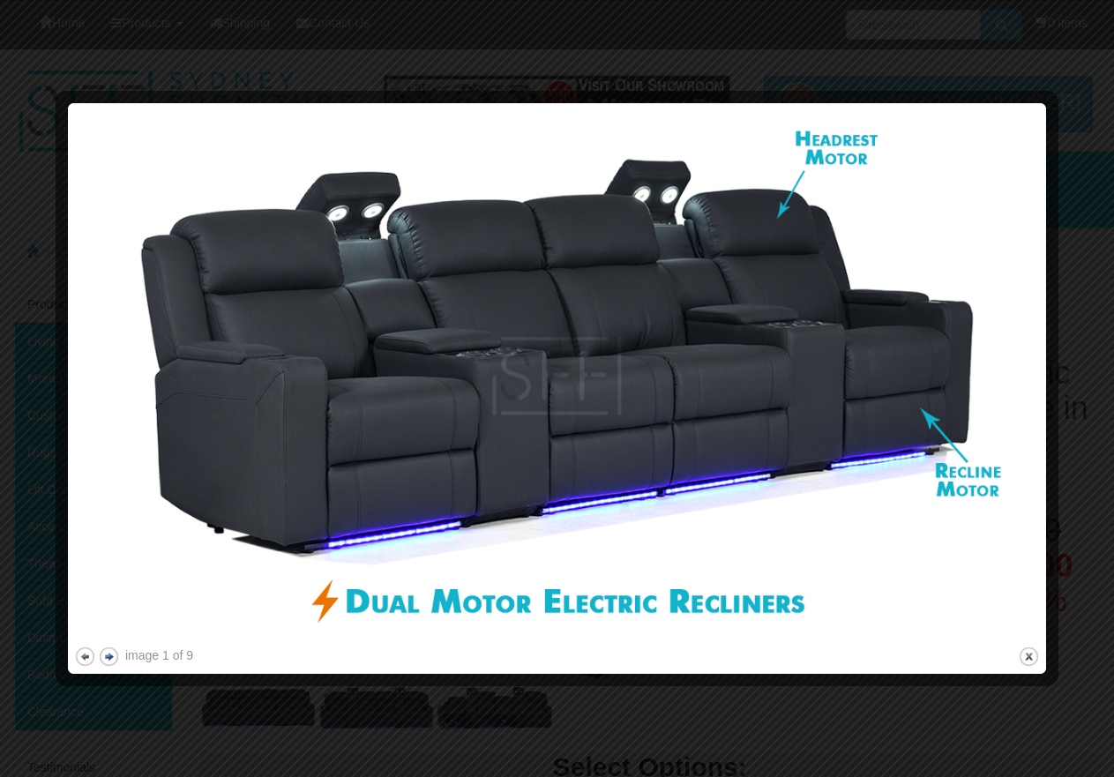
click at [116, 654] on button "next" at bounding box center [109, 657] width 22 height 22
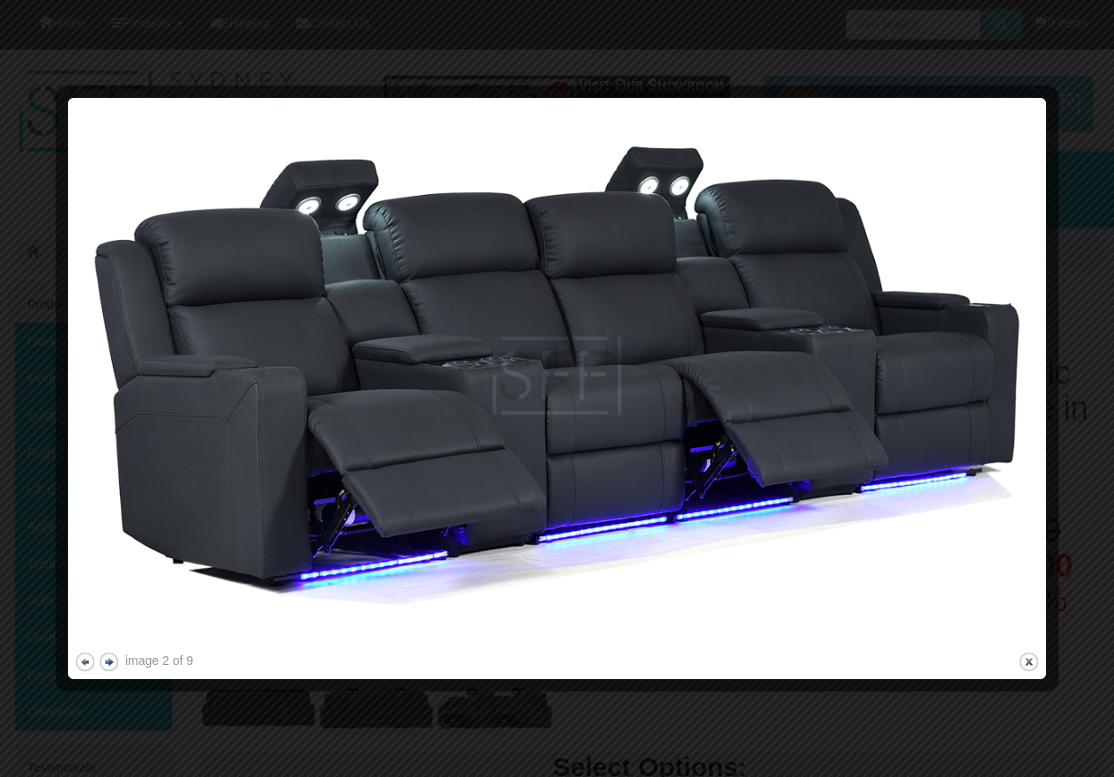
click at [116, 654] on button "next" at bounding box center [109, 662] width 22 height 22
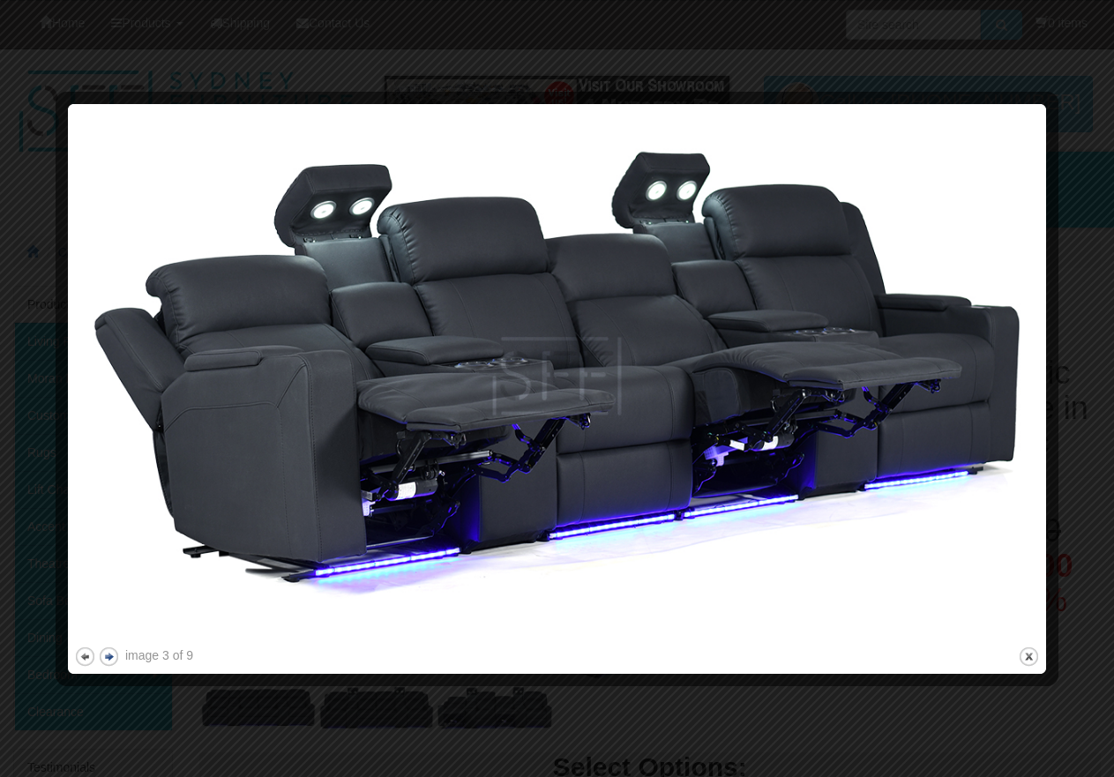
click at [116, 654] on button "next" at bounding box center [109, 657] width 22 height 22
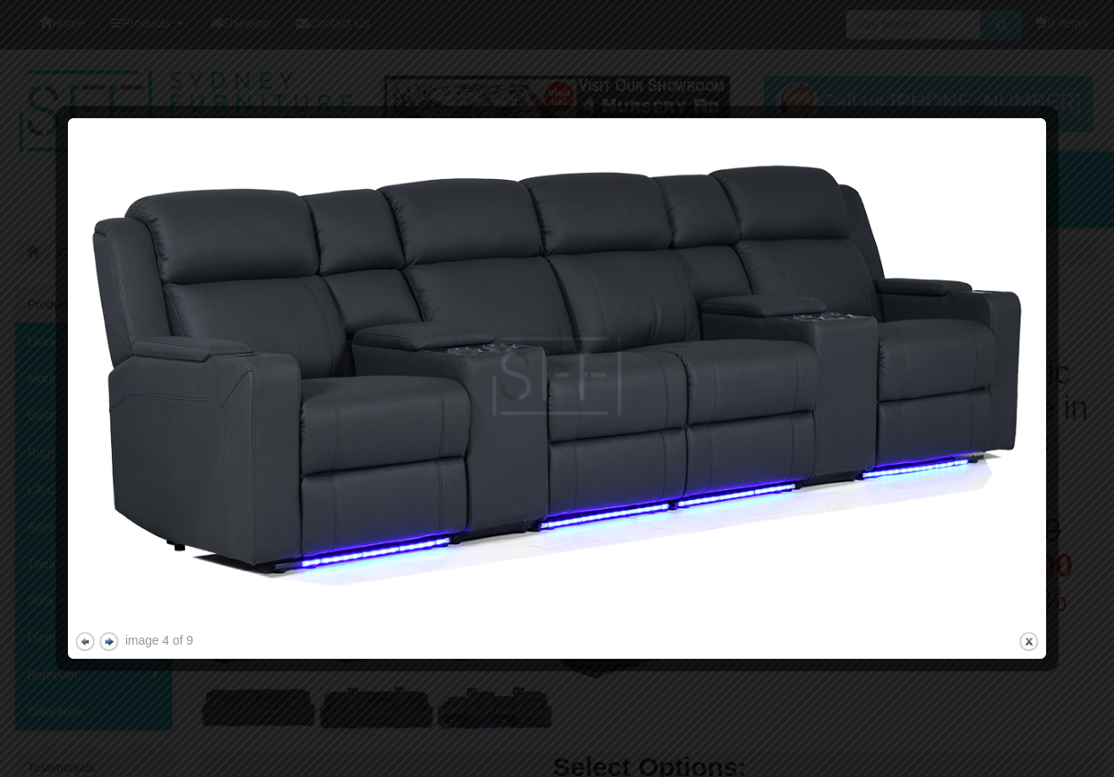
click at [116, 654] on div at bounding box center [557, 662] width 966 height 19
click at [109, 639] on button "next" at bounding box center [109, 642] width 22 height 22
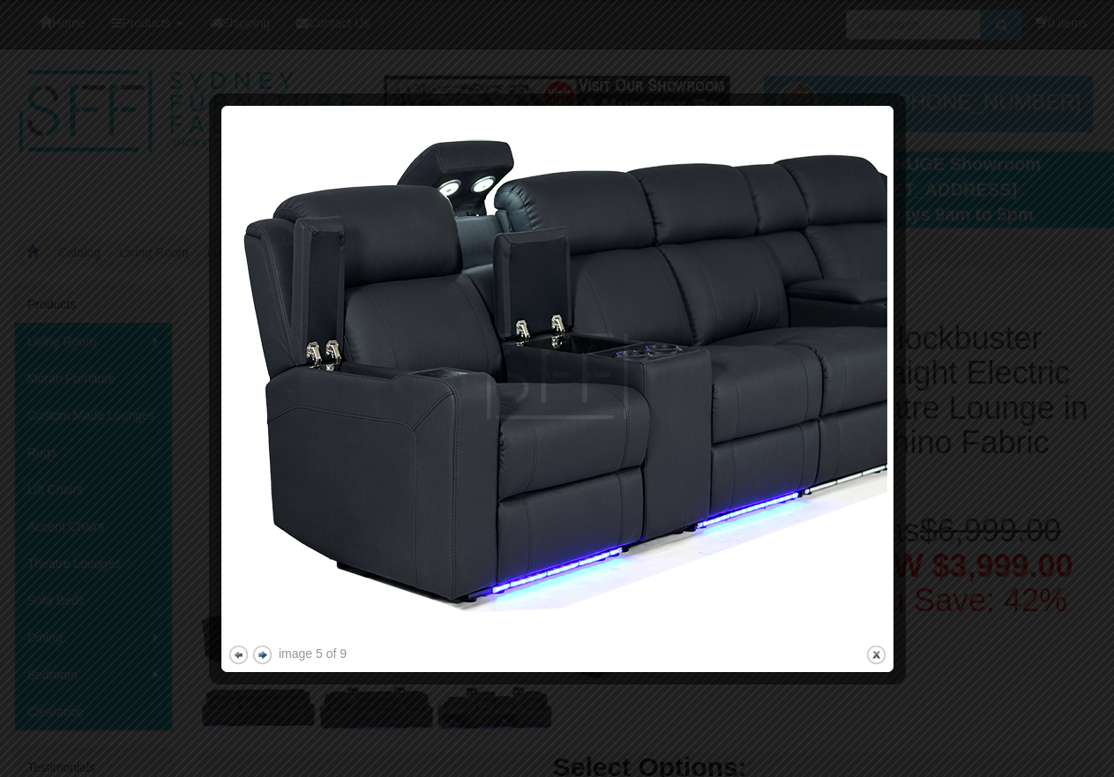
click at [265, 650] on button "next" at bounding box center [262, 655] width 22 height 22
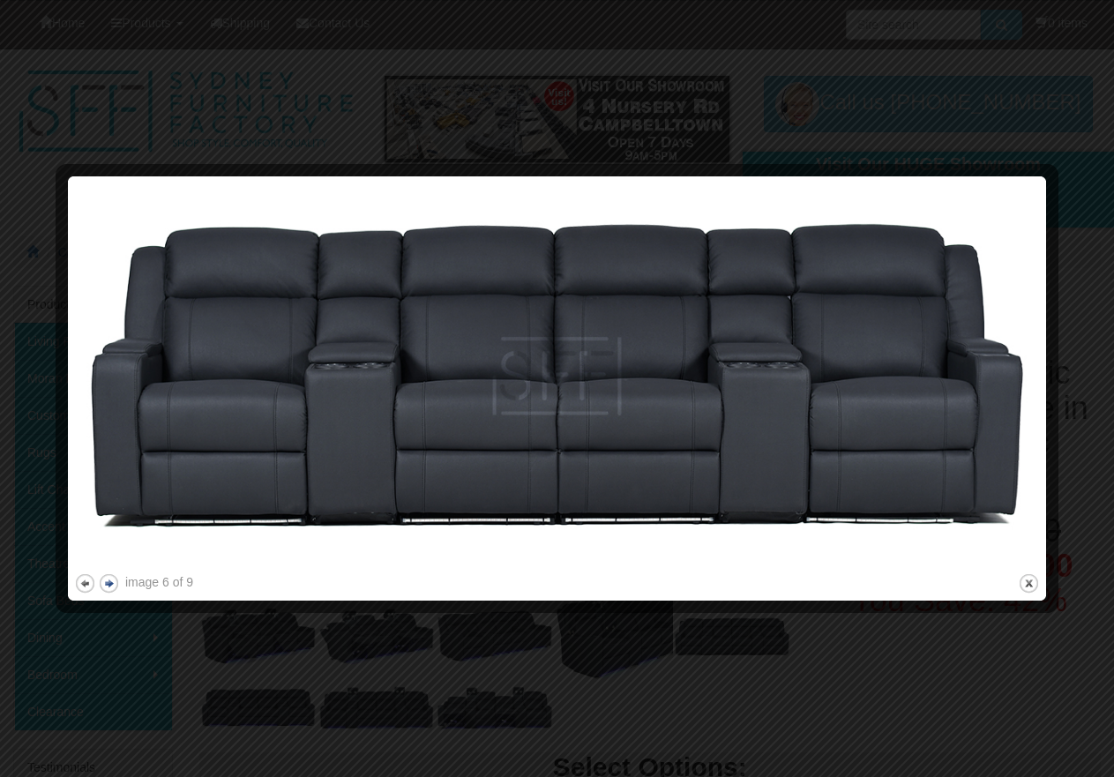
click at [109, 581] on button "next" at bounding box center [109, 584] width 22 height 22
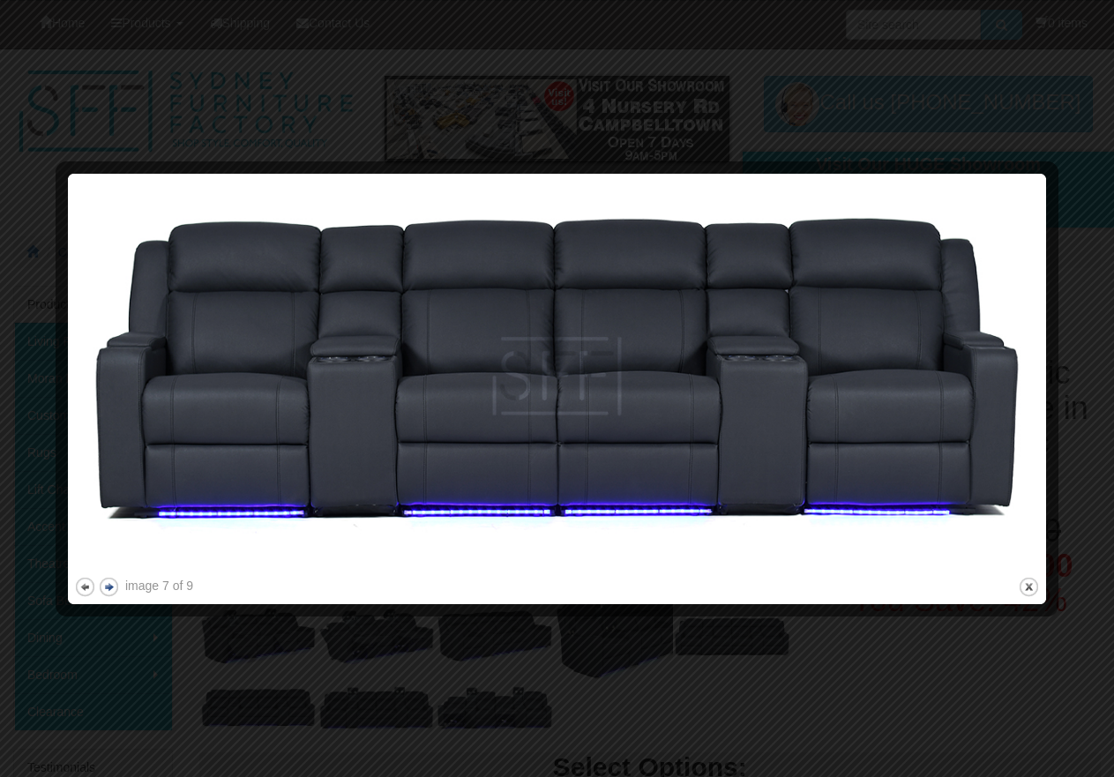
click at [109, 581] on button "next" at bounding box center [109, 587] width 22 height 22
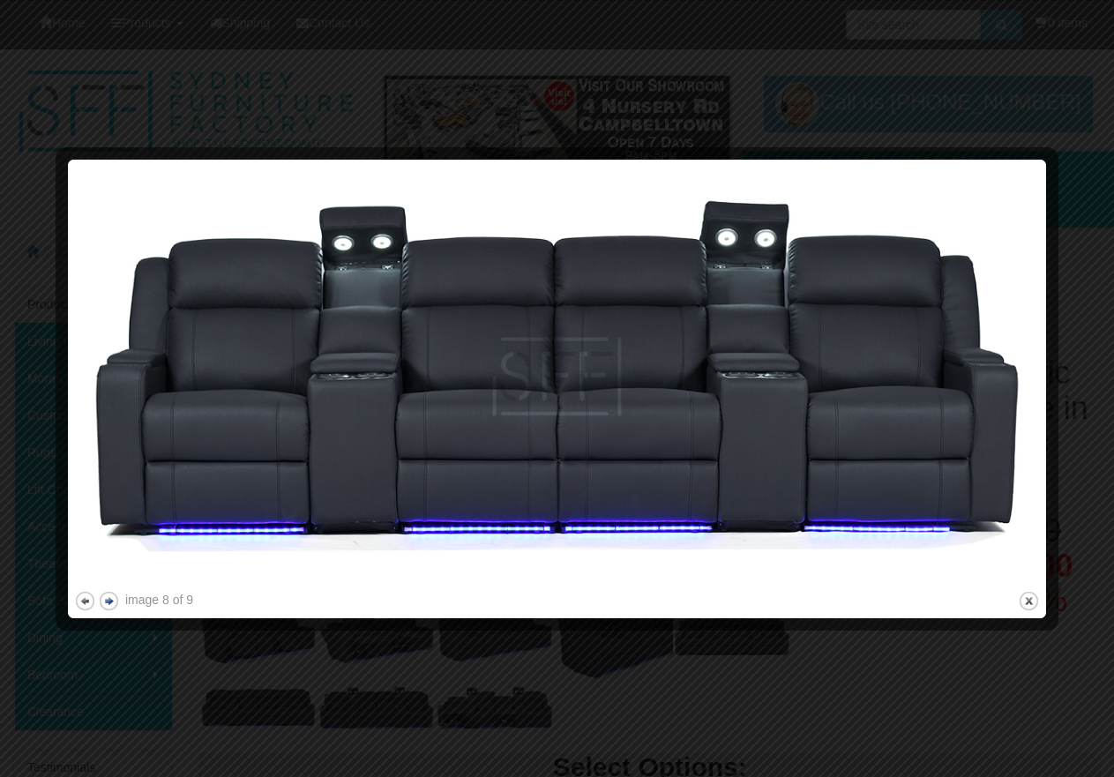
click at [109, 581] on img at bounding box center [557, 377] width 966 height 422
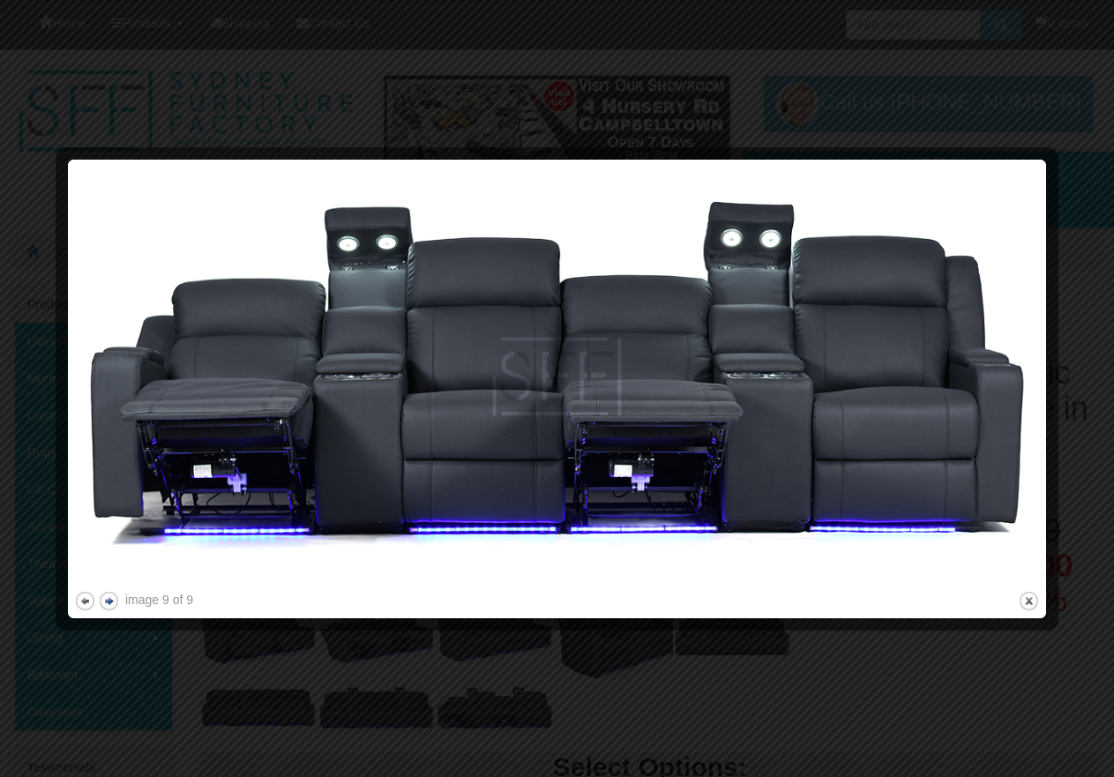
click at [101, 603] on button "next" at bounding box center [109, 601] width 22 height 22
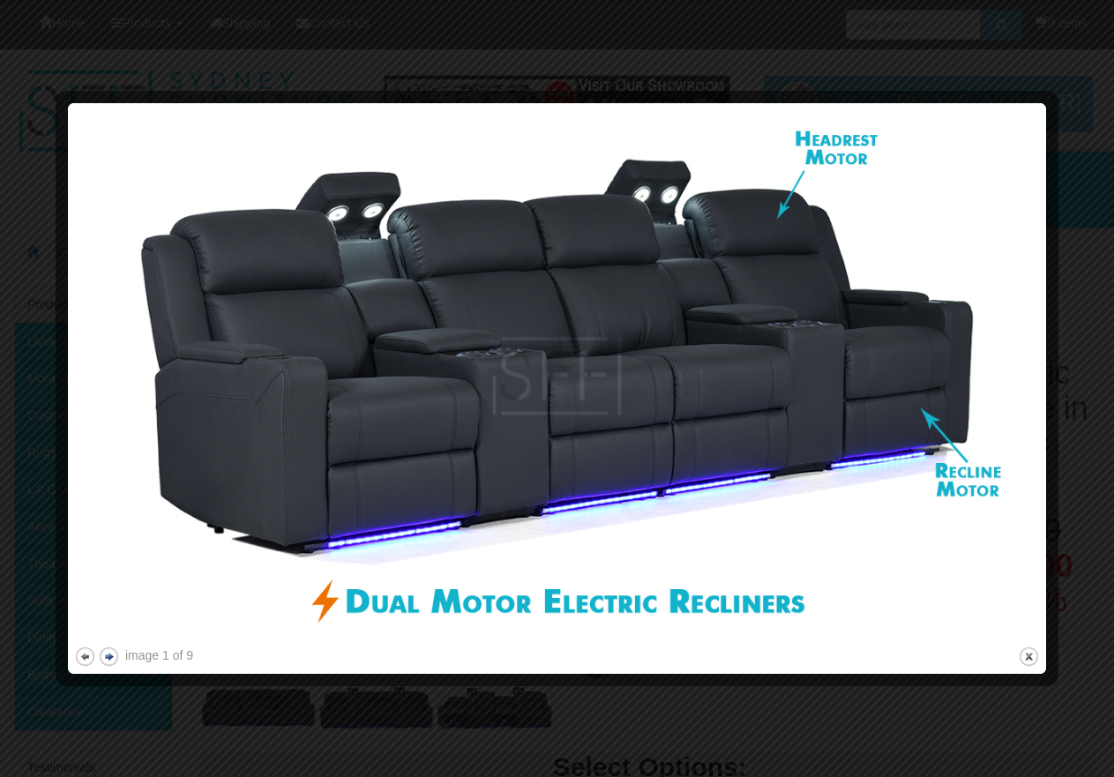
click at [101, 603] on img at bounding box center [557, 376] width 966 height 534
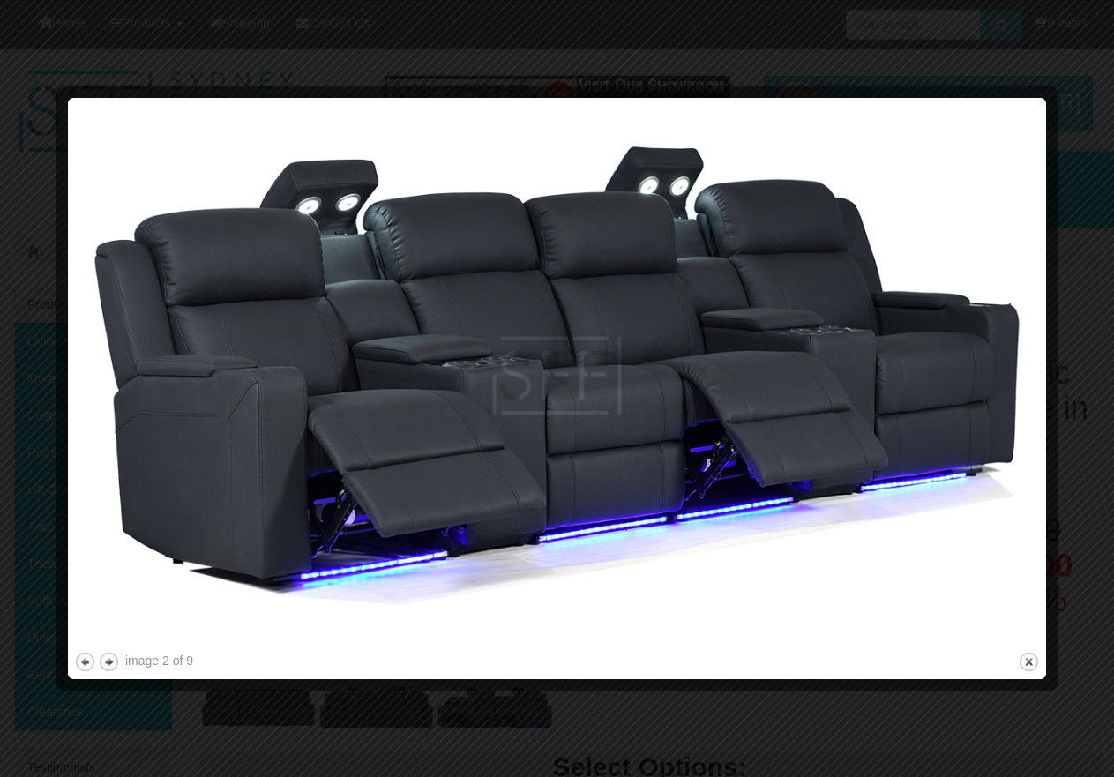
click at [103, 610] on img at bounding box center [557, 376] width 966 height 544
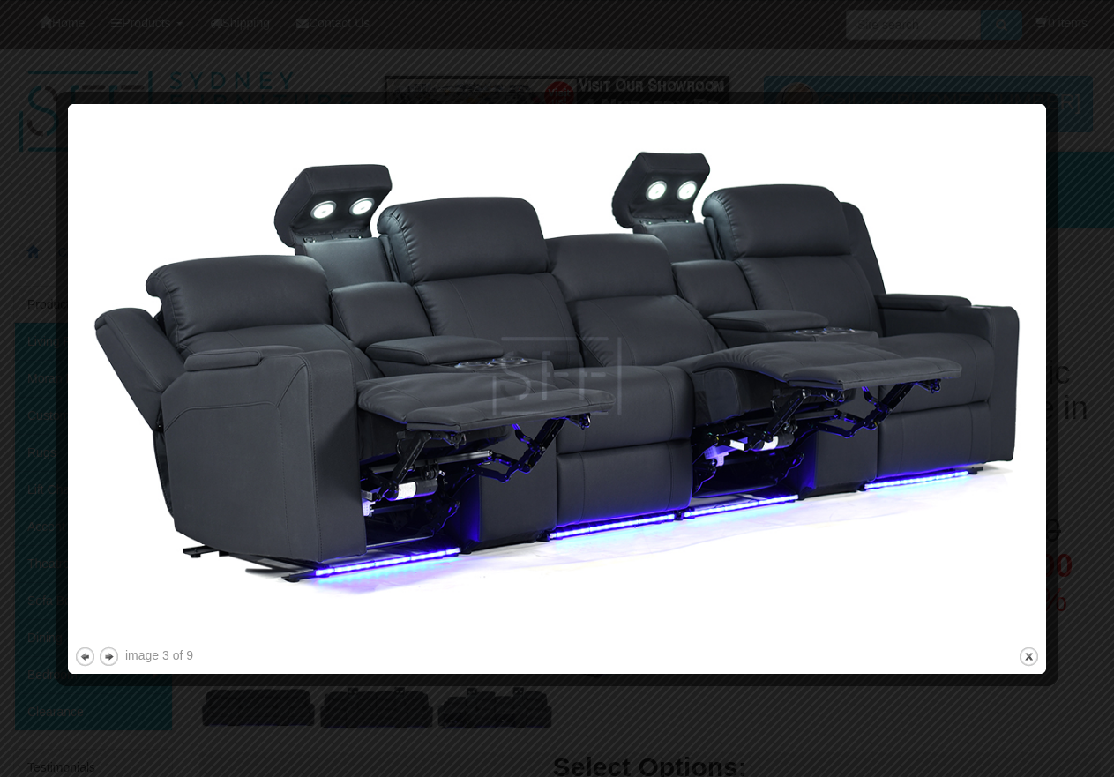
click at [103, 610] on img at bounding box center [557, 376] width 966 height 533
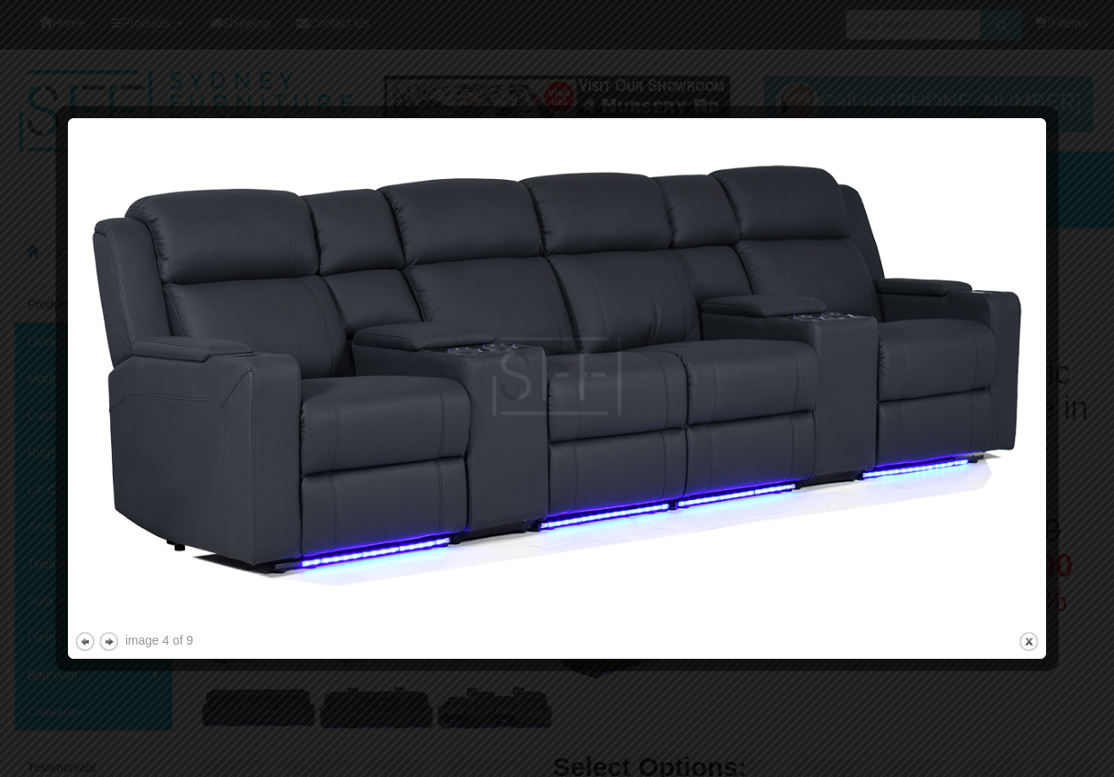
click at [103, 610] on img at bounding box center [557, 376] width 966 height 504
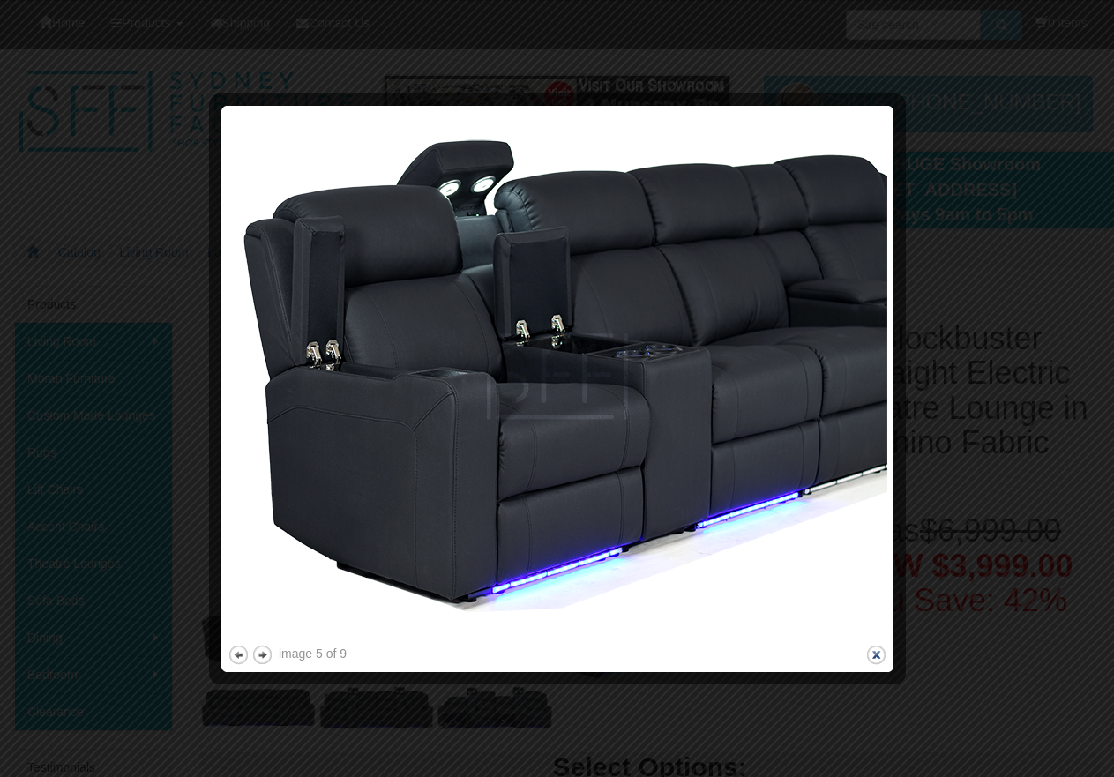
click at [874, 651] on button "close" at bounding box center [876, 655] width 22 height 22
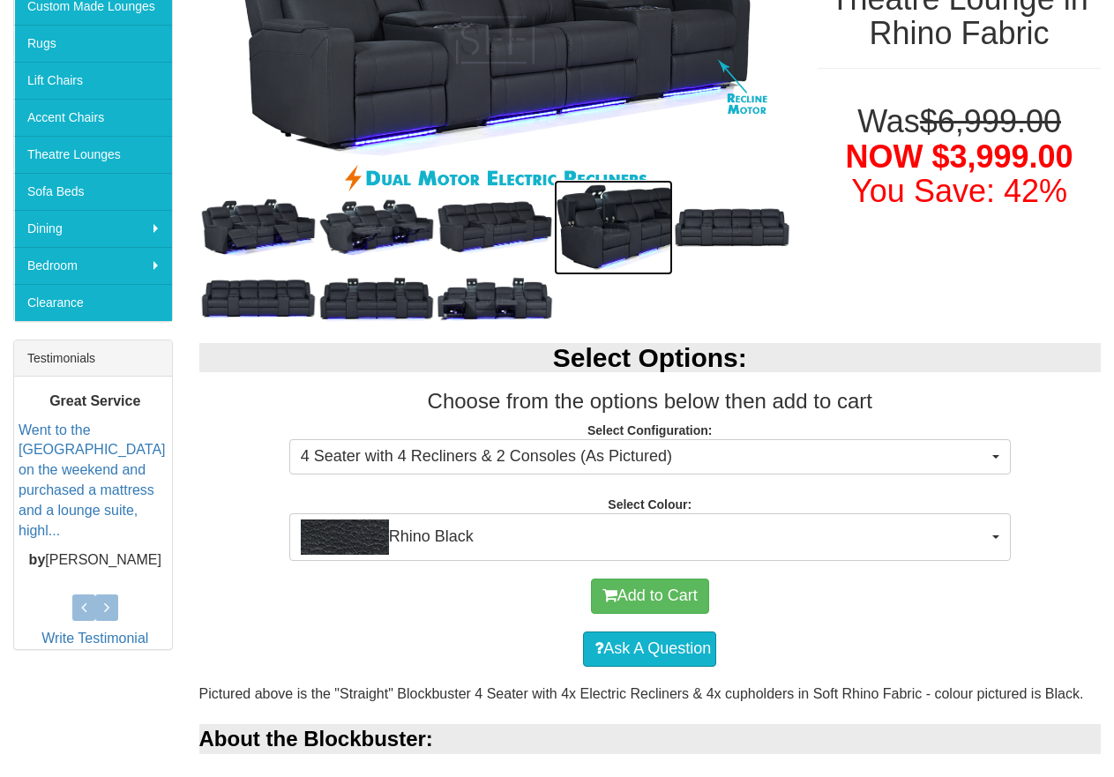
scroll to position [618, 0]
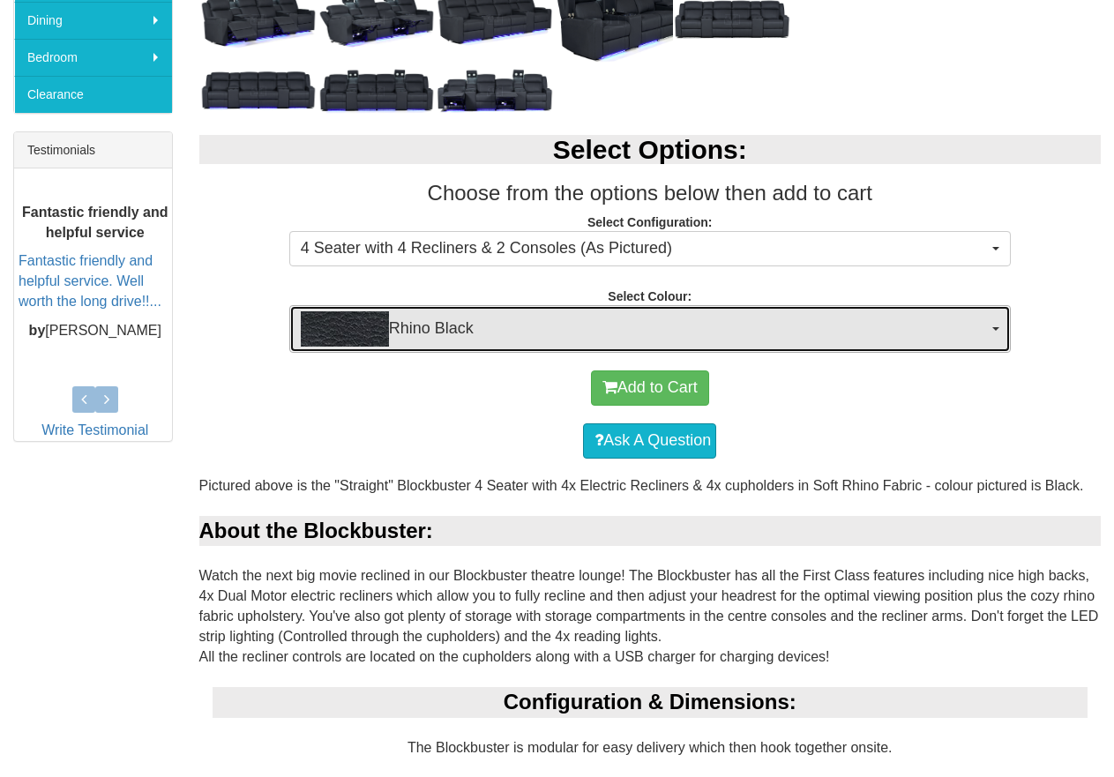
click at [789, 314] on span "Rhino Black" at bounding box center [644, 328] width 687 height 35
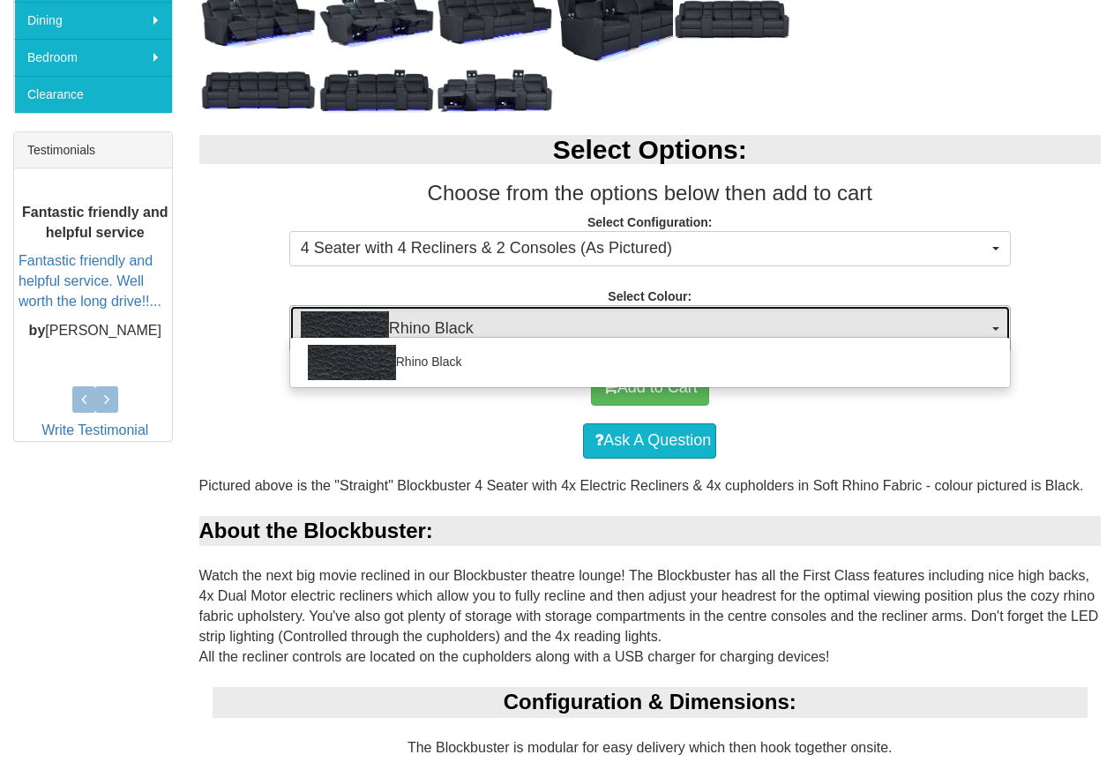
click at [789, 314] on span "Rhino Black" at bounding box center [644, 328] width 687 height 35
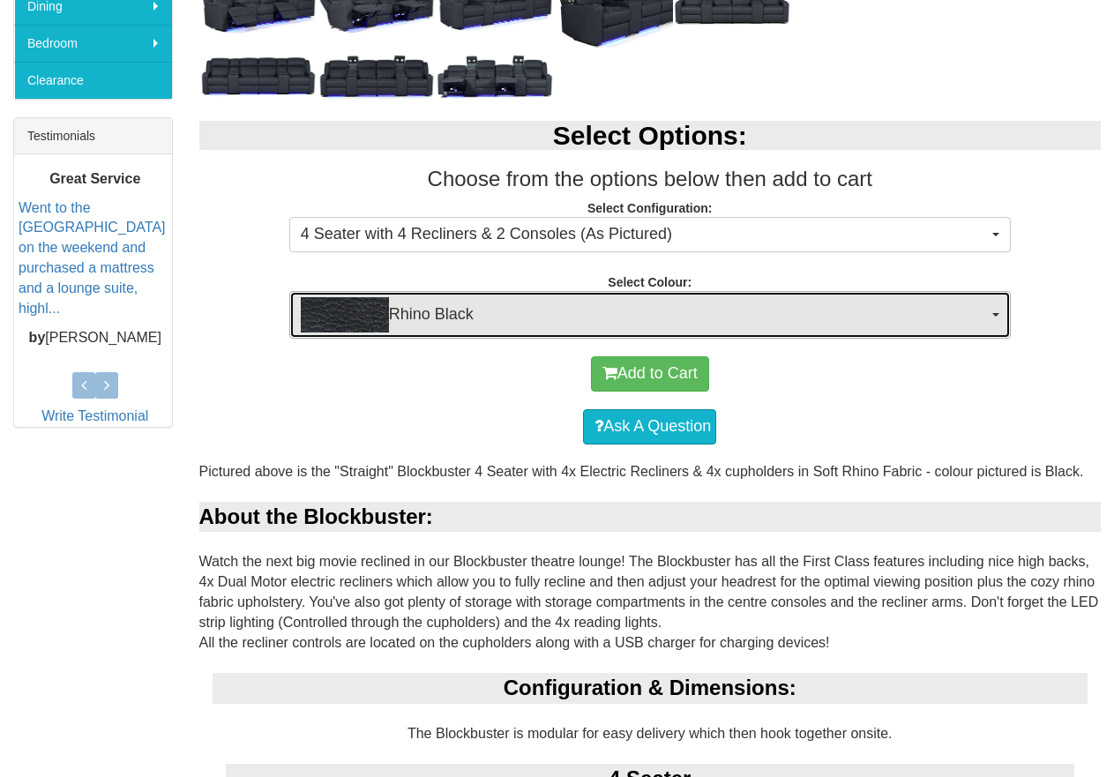
scroll to position [529, 0]
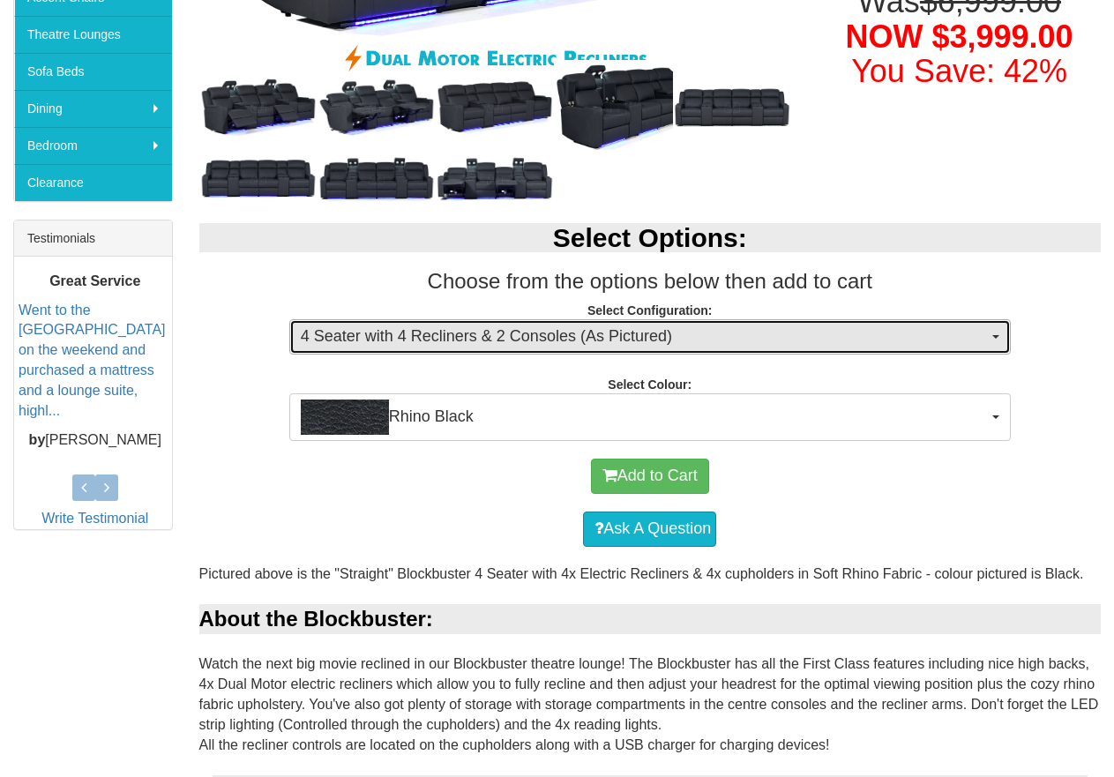
click at [746, 327] on span "4 Seater with 4 Recliners & 2 Consoles (As Pictured)" at bounding box center [644, 337] width 687 height 23
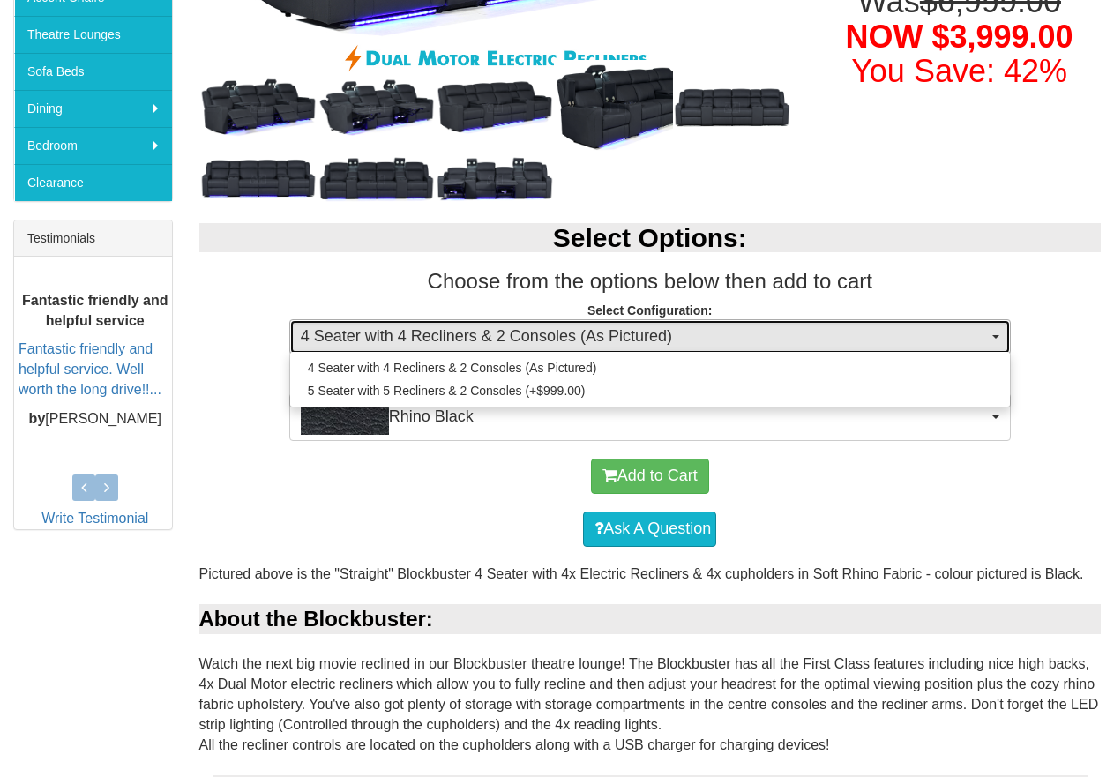
click at [746, 327] on span "4 Seater with 4 Recliners & 2 Consoles (As Pictured)" at bounding box center [644, 337] width 687 height 23
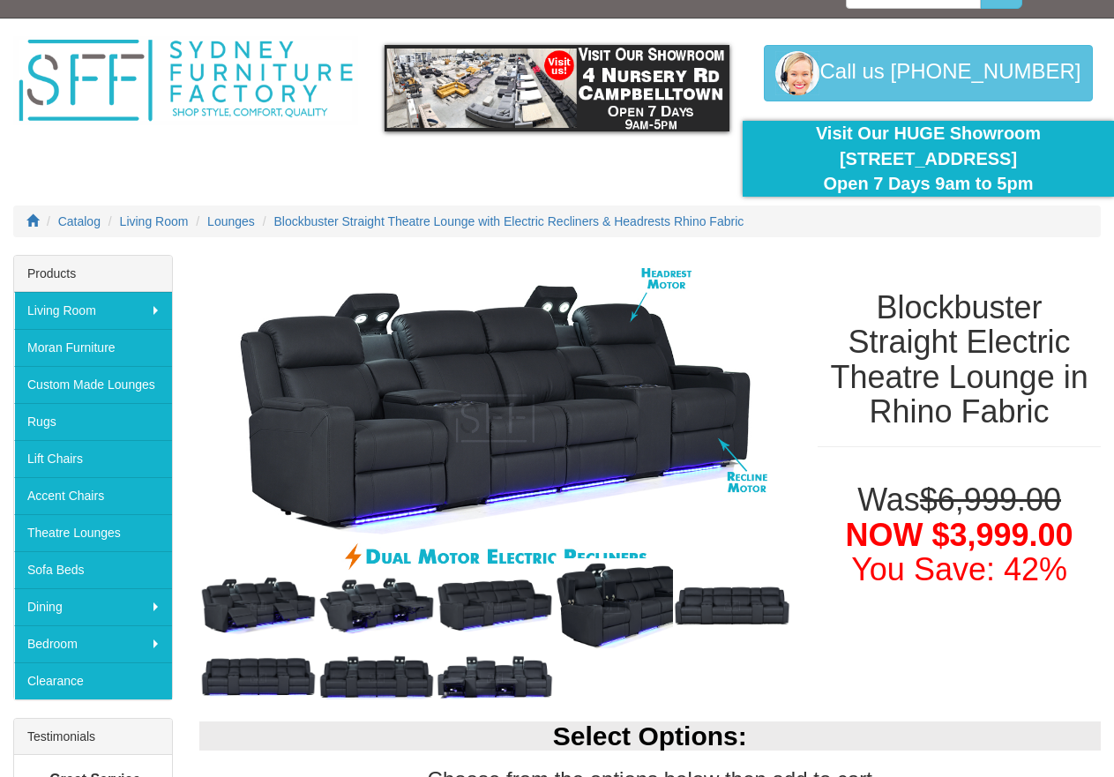
scroll to position [0, 0]
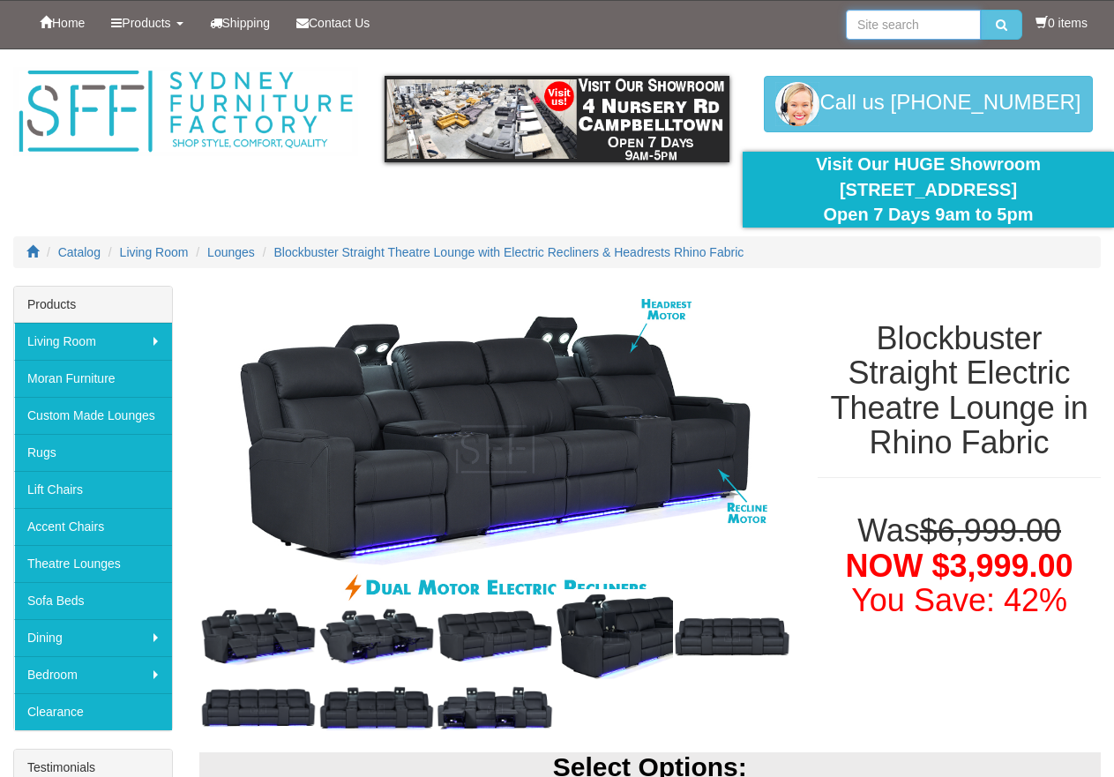
click at [869, 30] on input "search" at bounding box center [913, 25] width 135 height 30
type input "riser"
click at [981, 10] on button "submit" at bounding box center [1001, 25] width 41 height 30
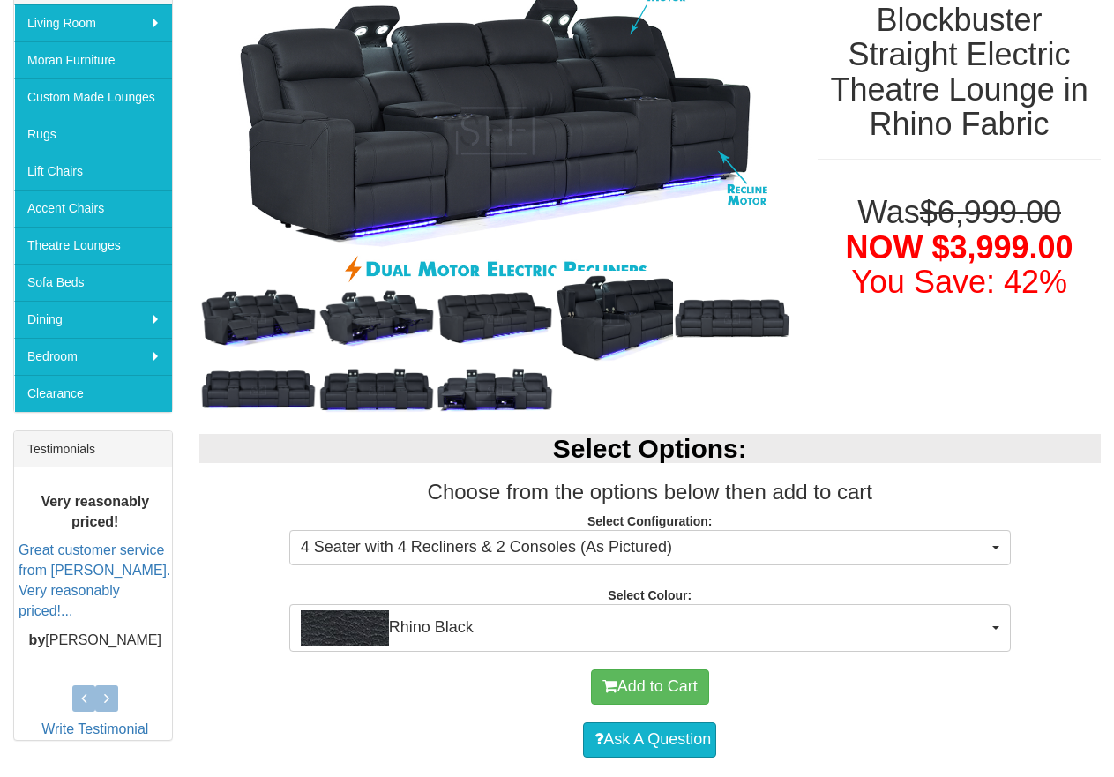
scroll to position [176, 0]
